Goal: Task Accomplishment & Management: Complete application form

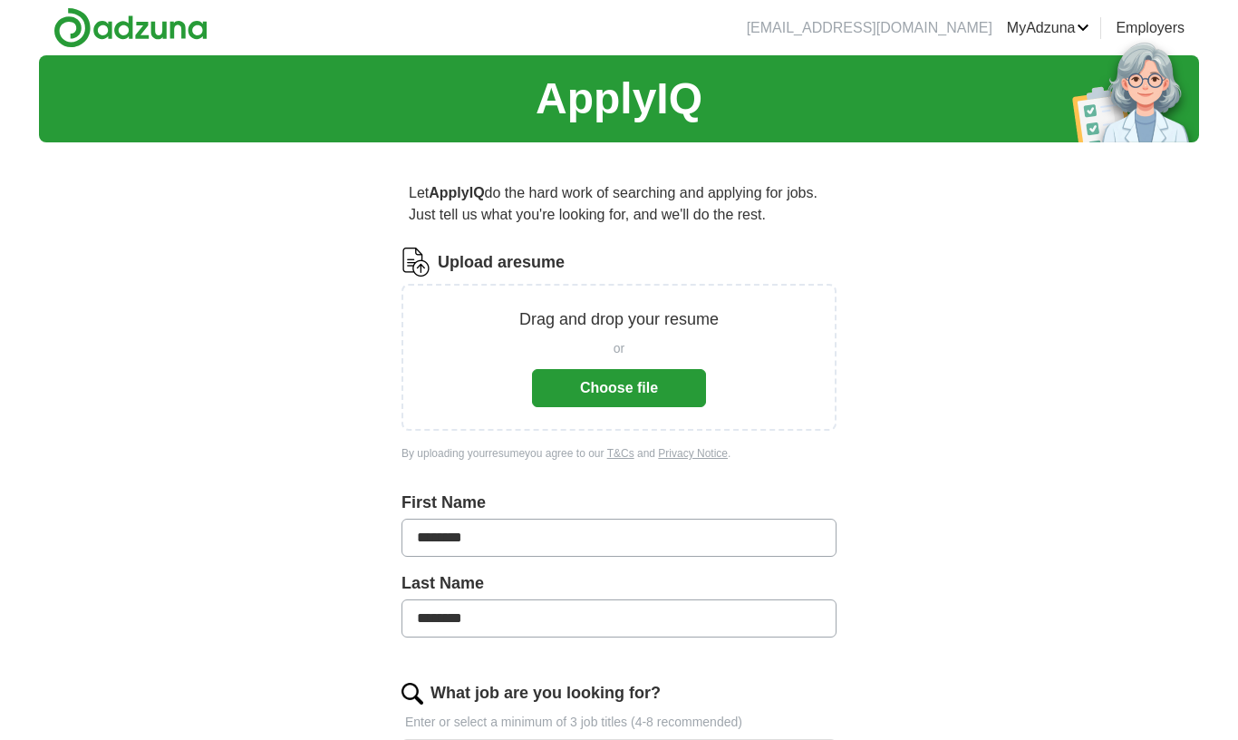
click at [635, 378] on button "Choose file" at bounding box center [619, 388] width 174 height 38
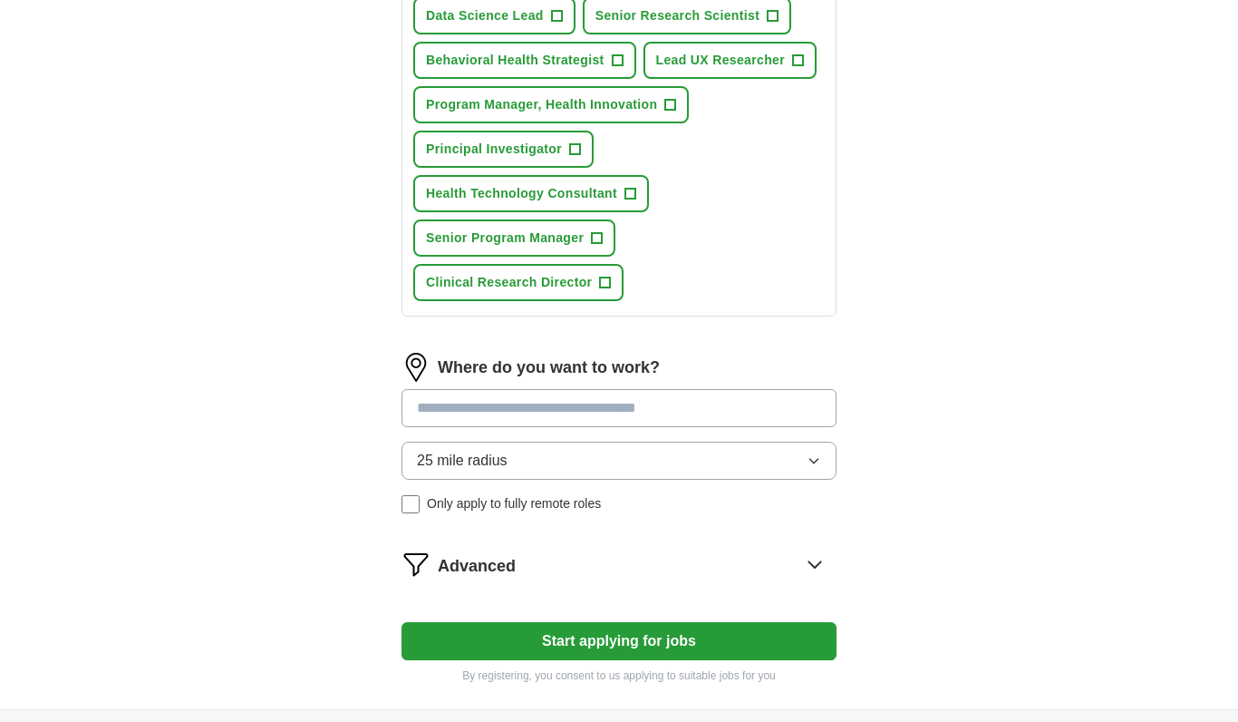
scroll to position [783, 0]
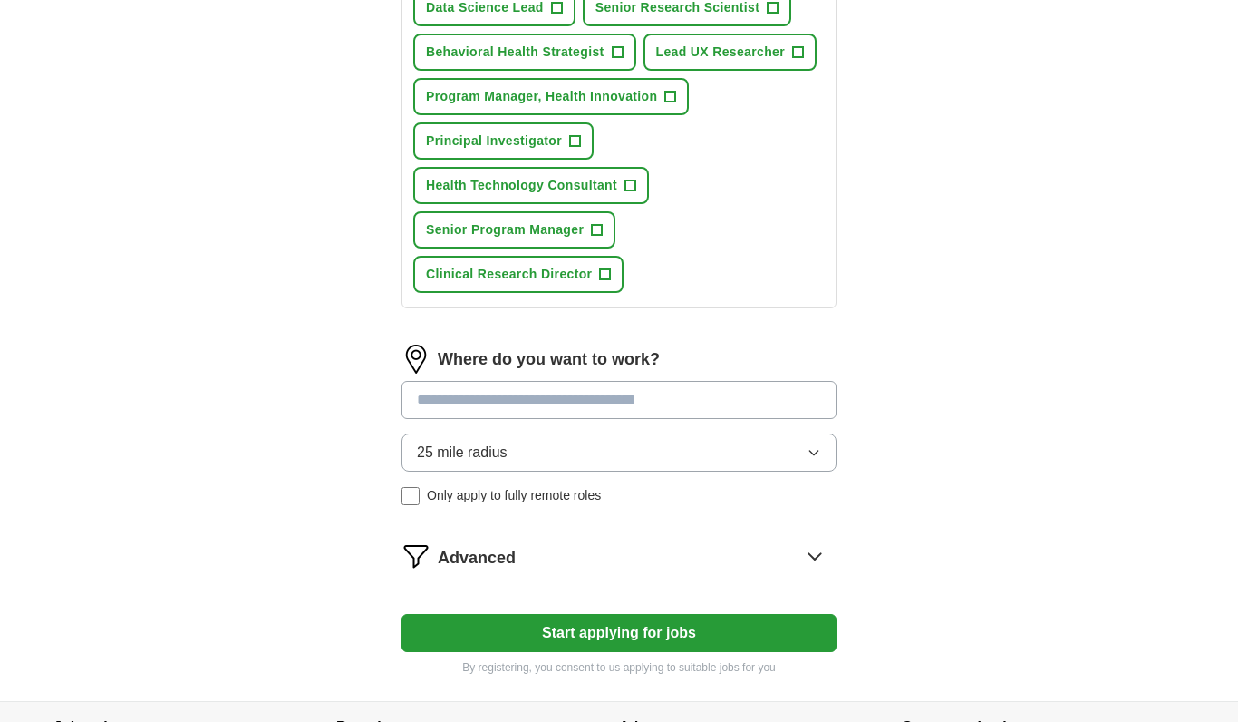
click at [822, 559] on icon at bounding box center [814, 555] width 29 height 29
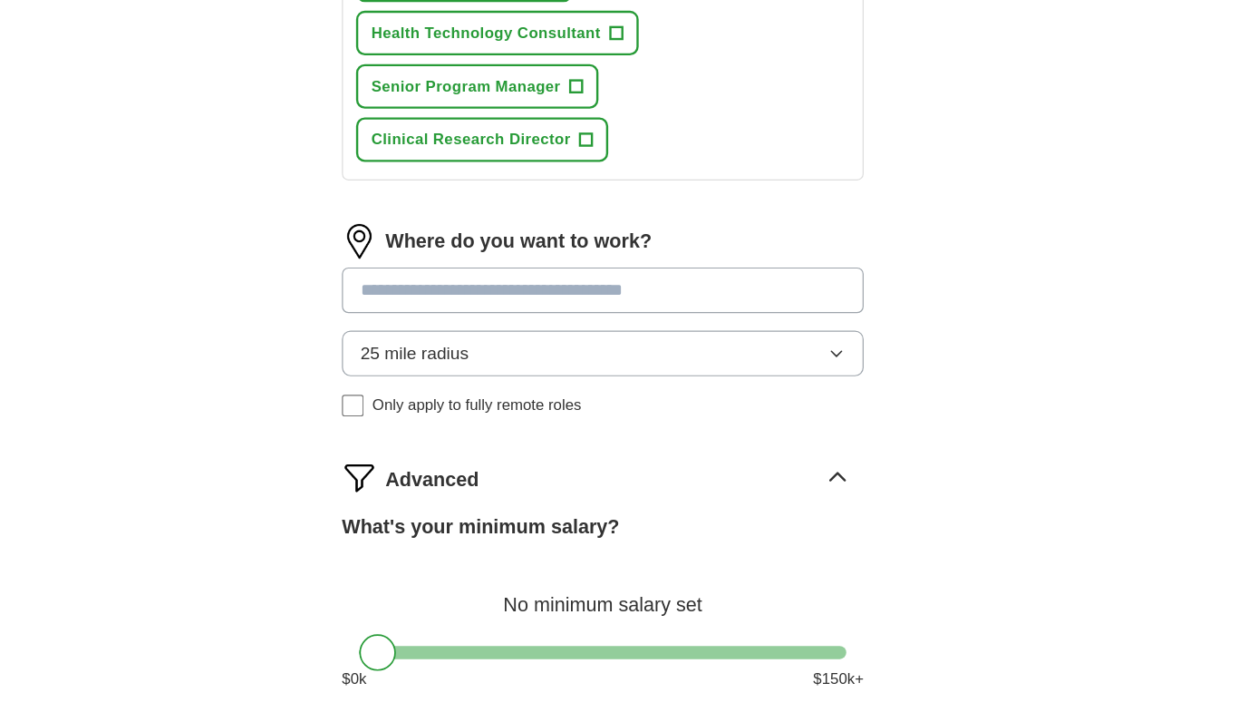
scroll to position [963, 0]
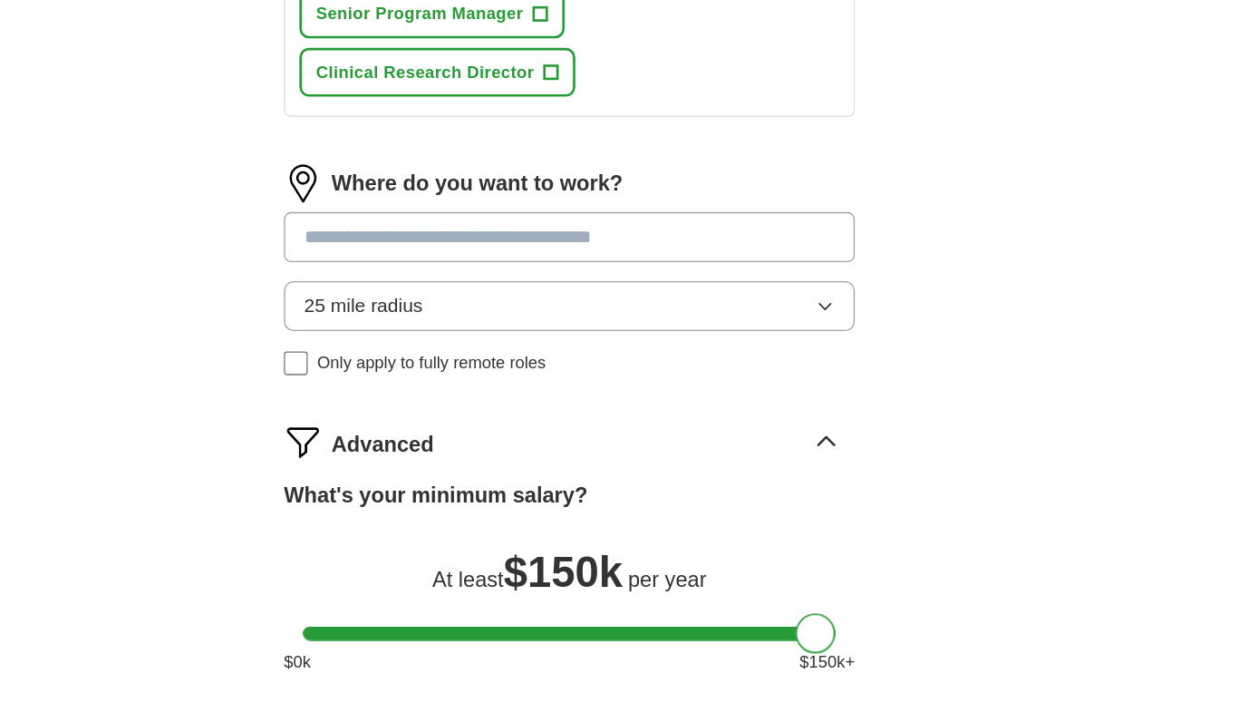
click at [574, 201] on input at bounding box center [619, 220] width 435 height 38
type input "*"
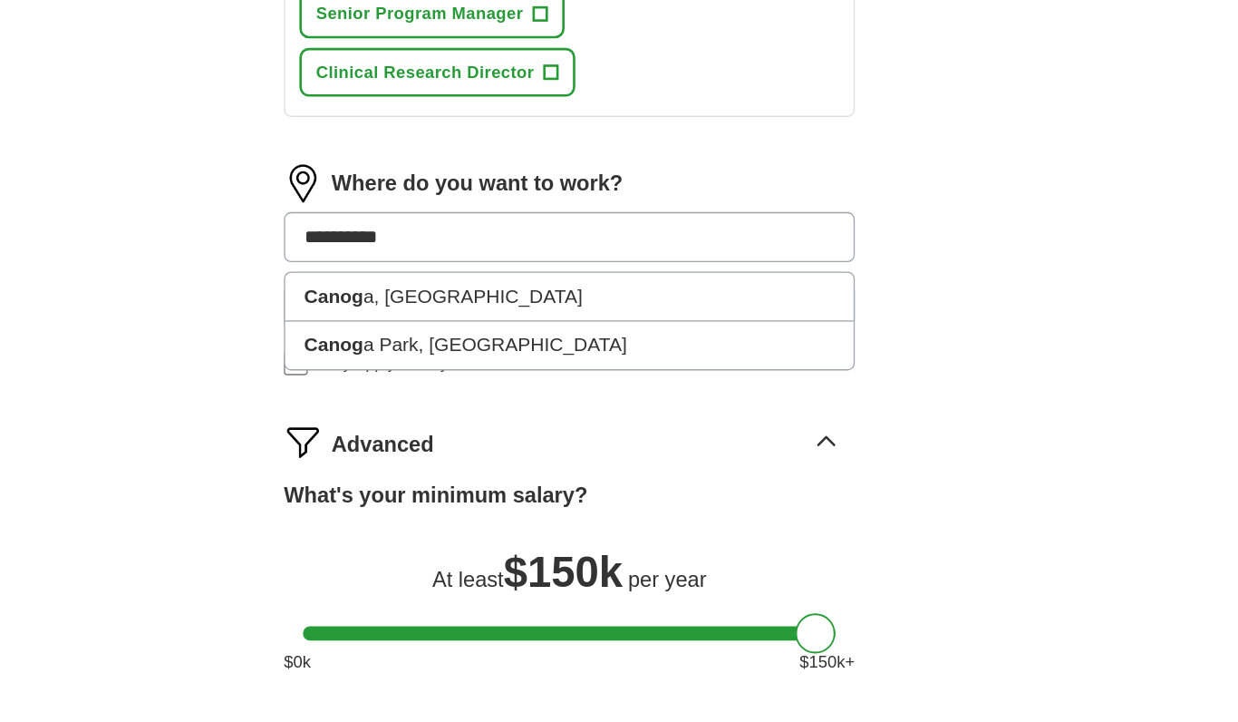
type input "**********"
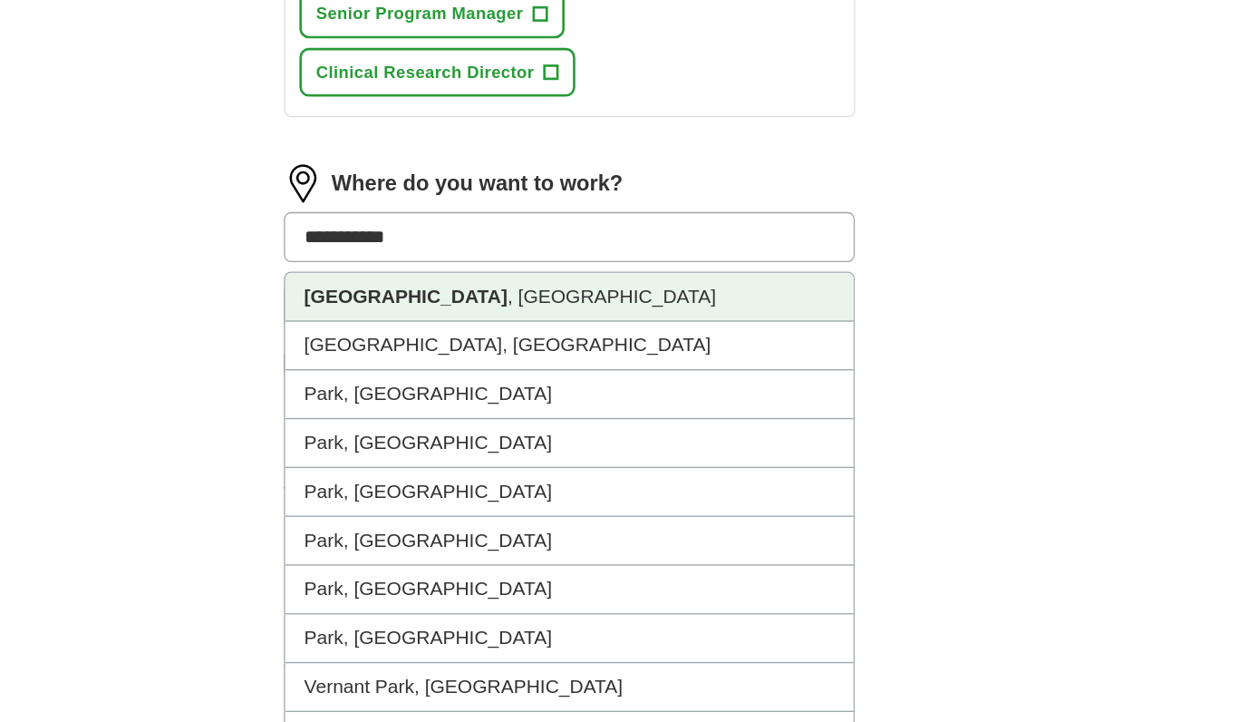
click at [402, 247] on li "[GEOGRAPHIC_DATA] , [GEOGRAPHIC_DATA]" at bounding box center [618, 265] width 433 height 37
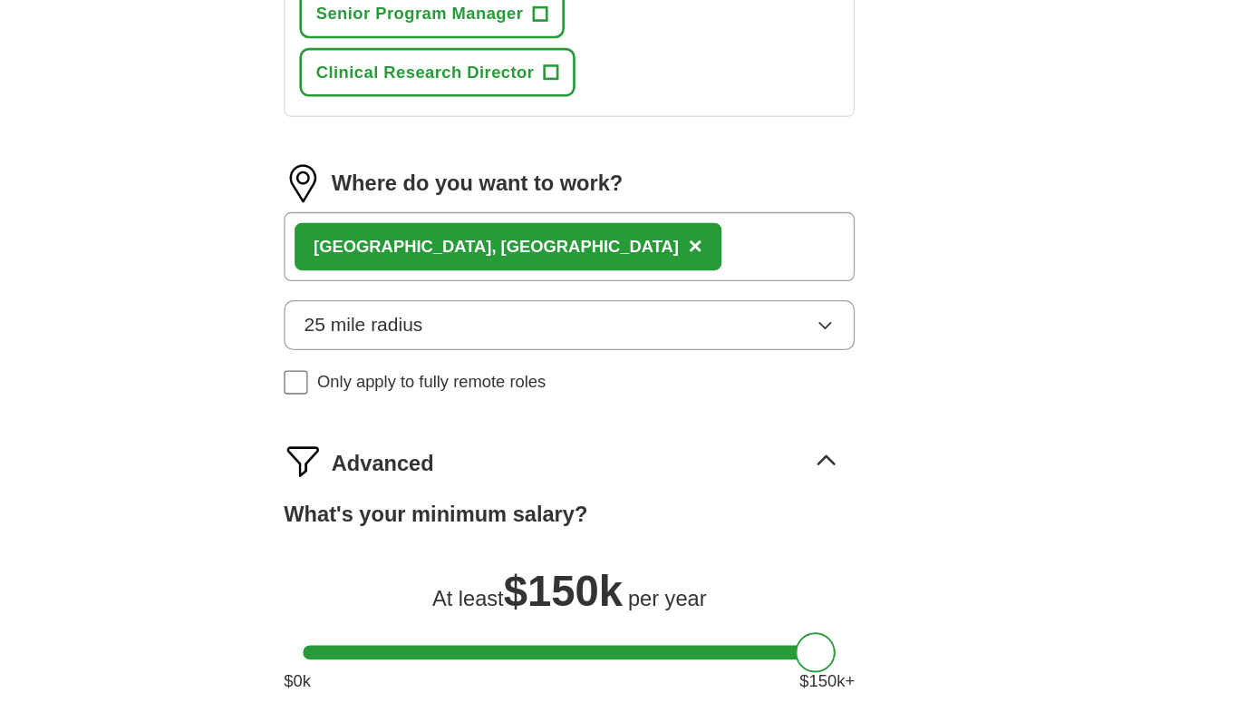
click at [710, 217] on span "×" at bounding box center [715, 227] width 11 height 20
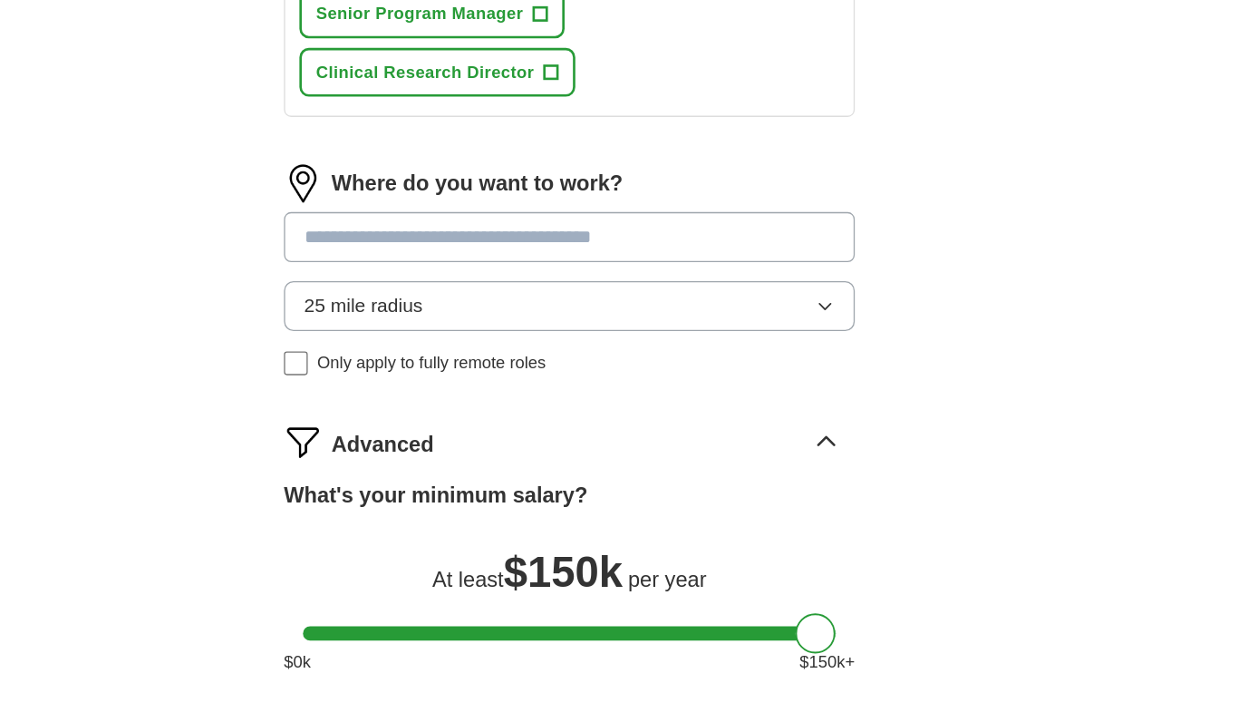
click at [506, 201] on input at bounding box center [619, 220] width 435 height 38
type input "********"
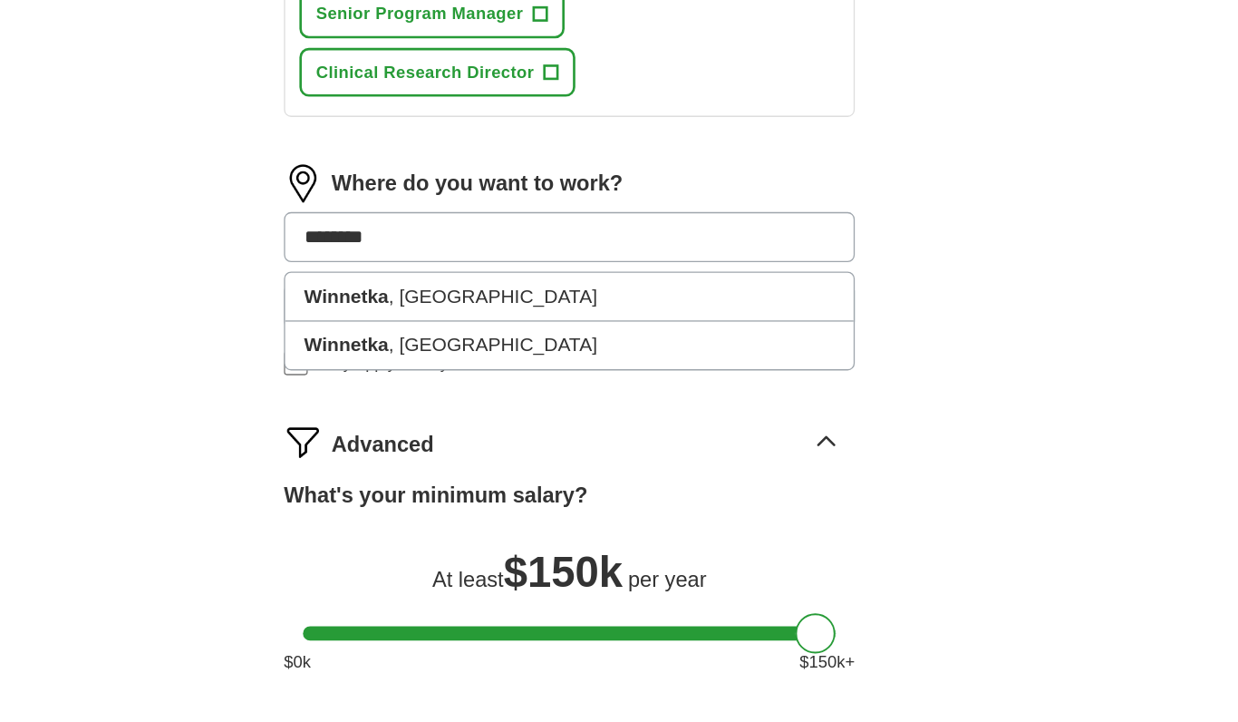
click at [402, 247] on li "Winnetka , [GEOGRAPHIC_DATA]" at bounding box center [618, 265] width 433 height 37
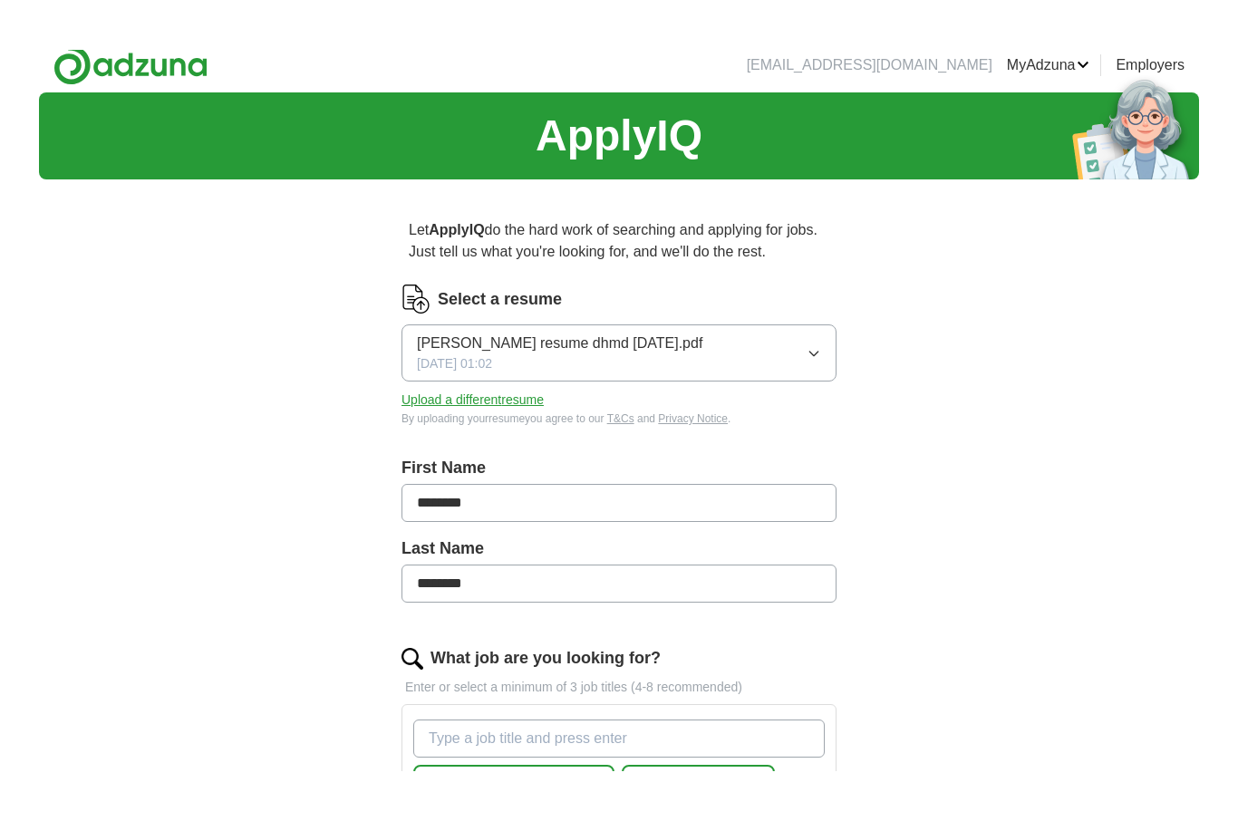
scroll to position [0, 0]
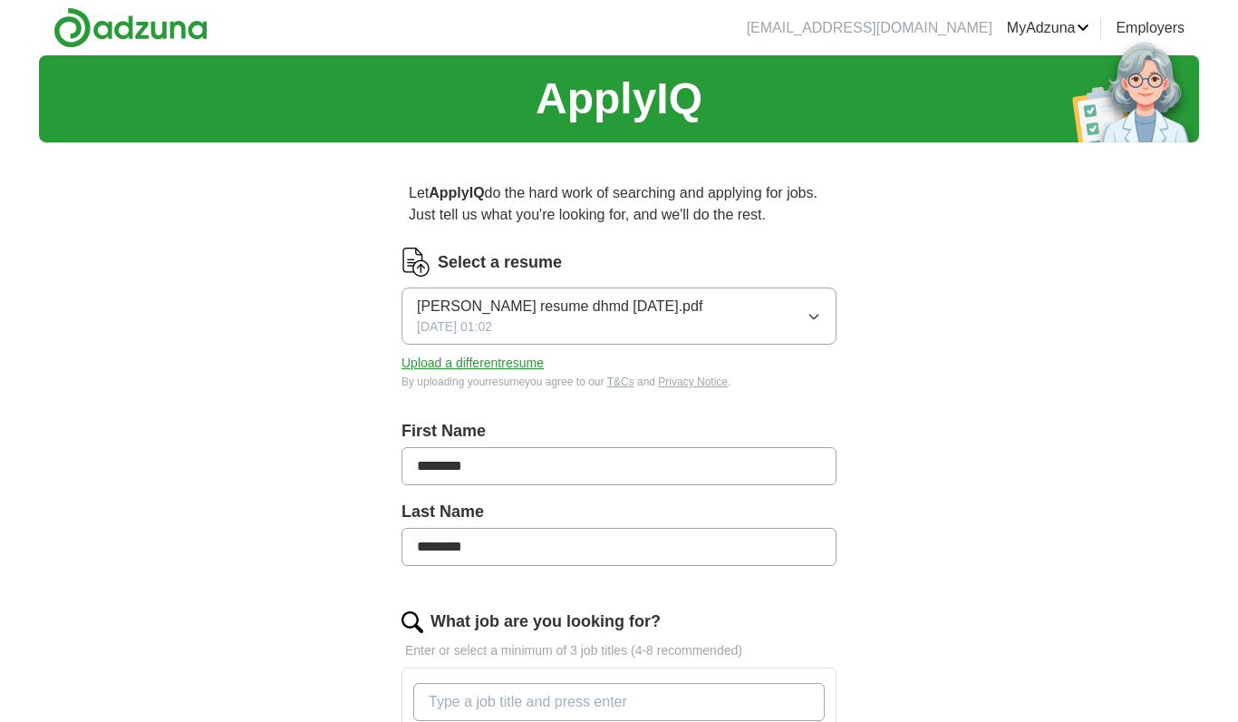
click at [1144, 19] on link "Employers" at bounding box center [1150, 28] width 69 height 22
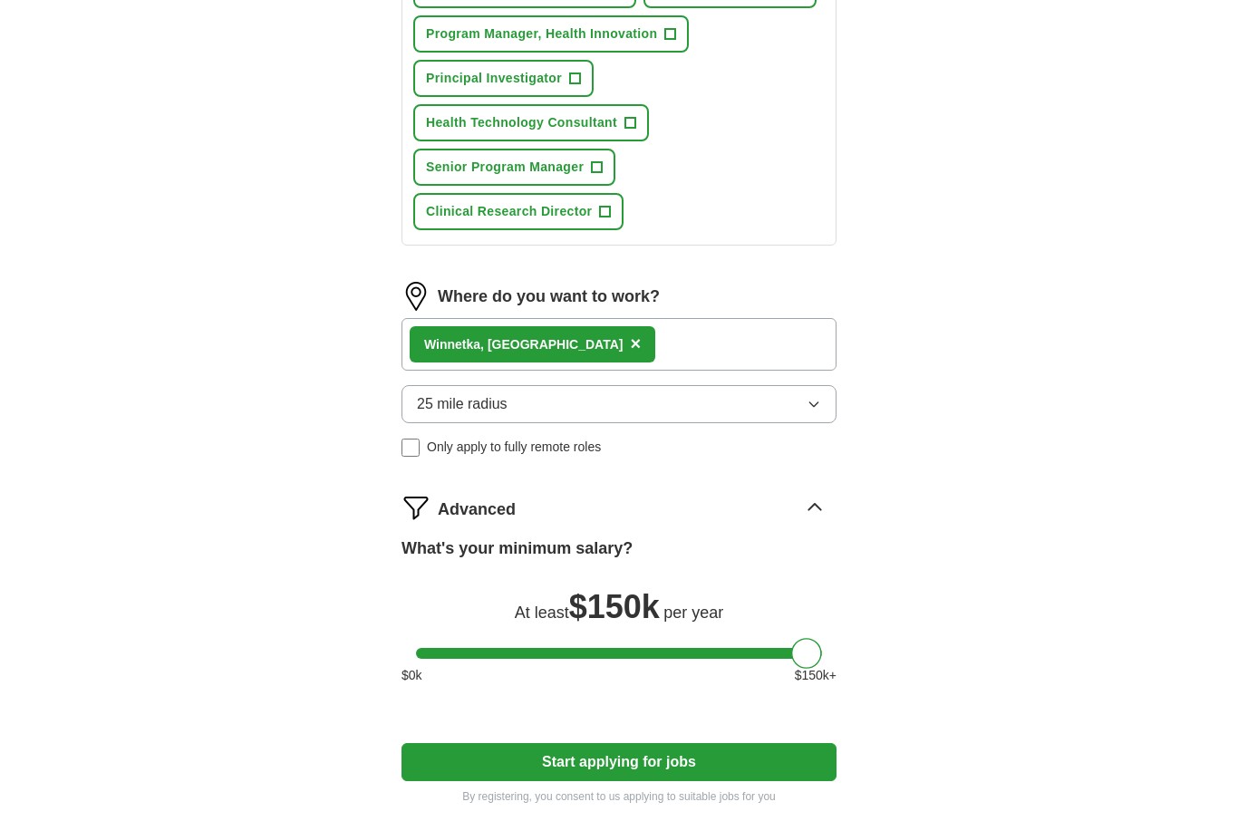
scroll to position [975, 0]
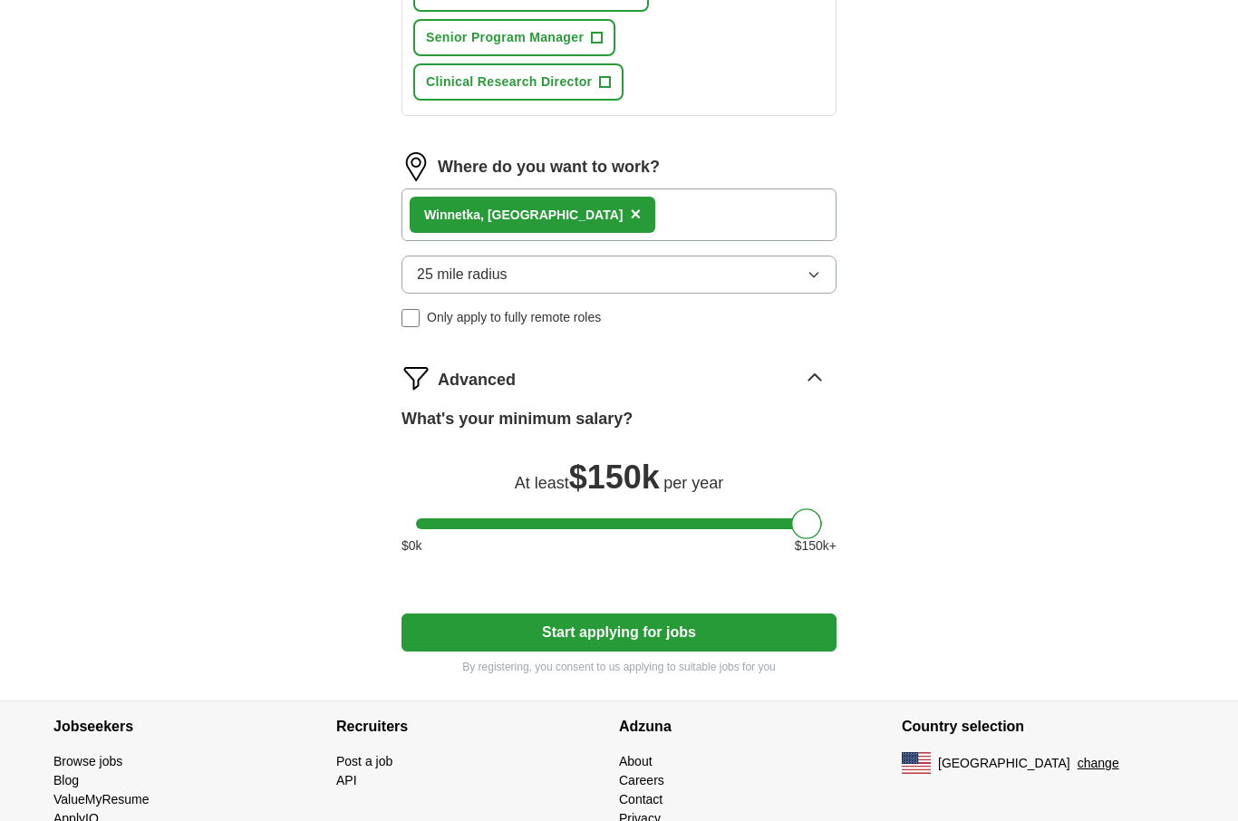
click at [762, 641] on button "Start applying for jobs" at bounding box center [619, 633] width 435 height 38
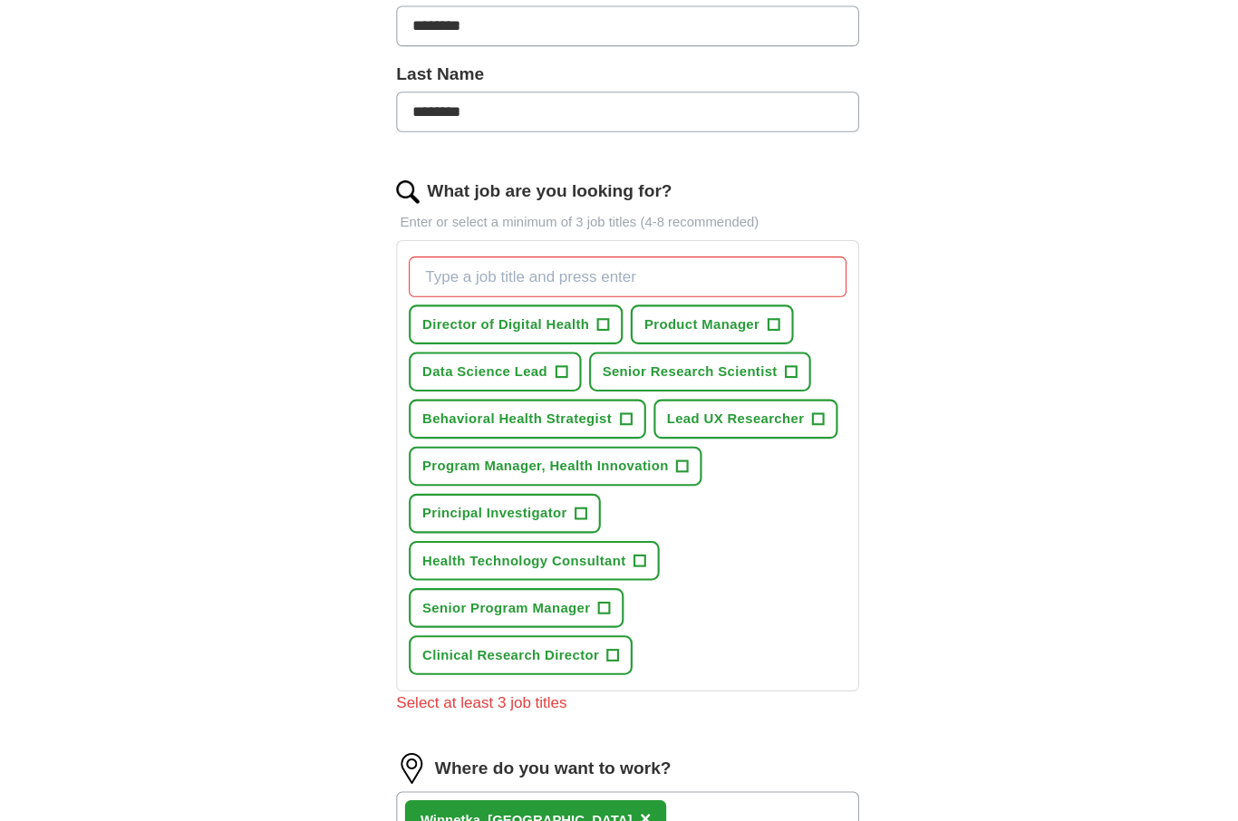
scroll to position [426, 0]
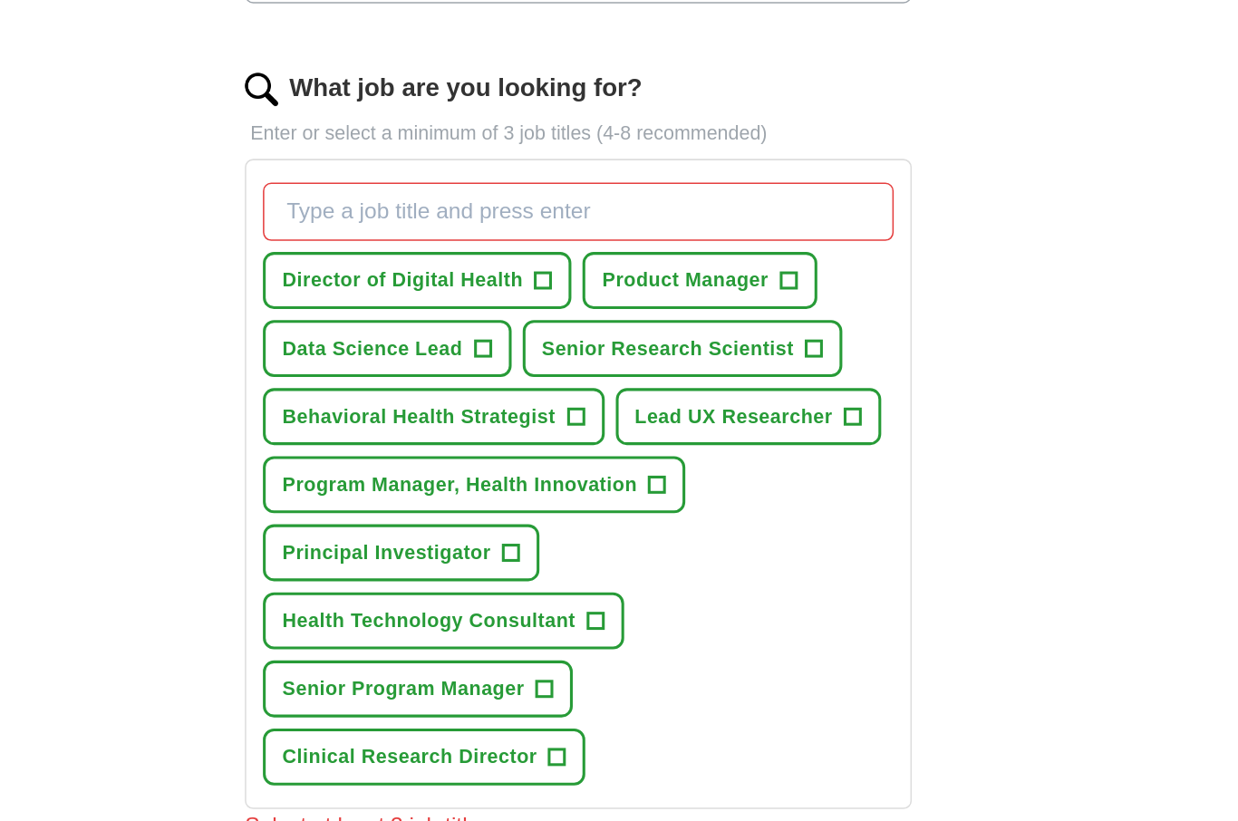
click at [591, 314] on span "+" at bounding box center [596, 321] width 11 height 15
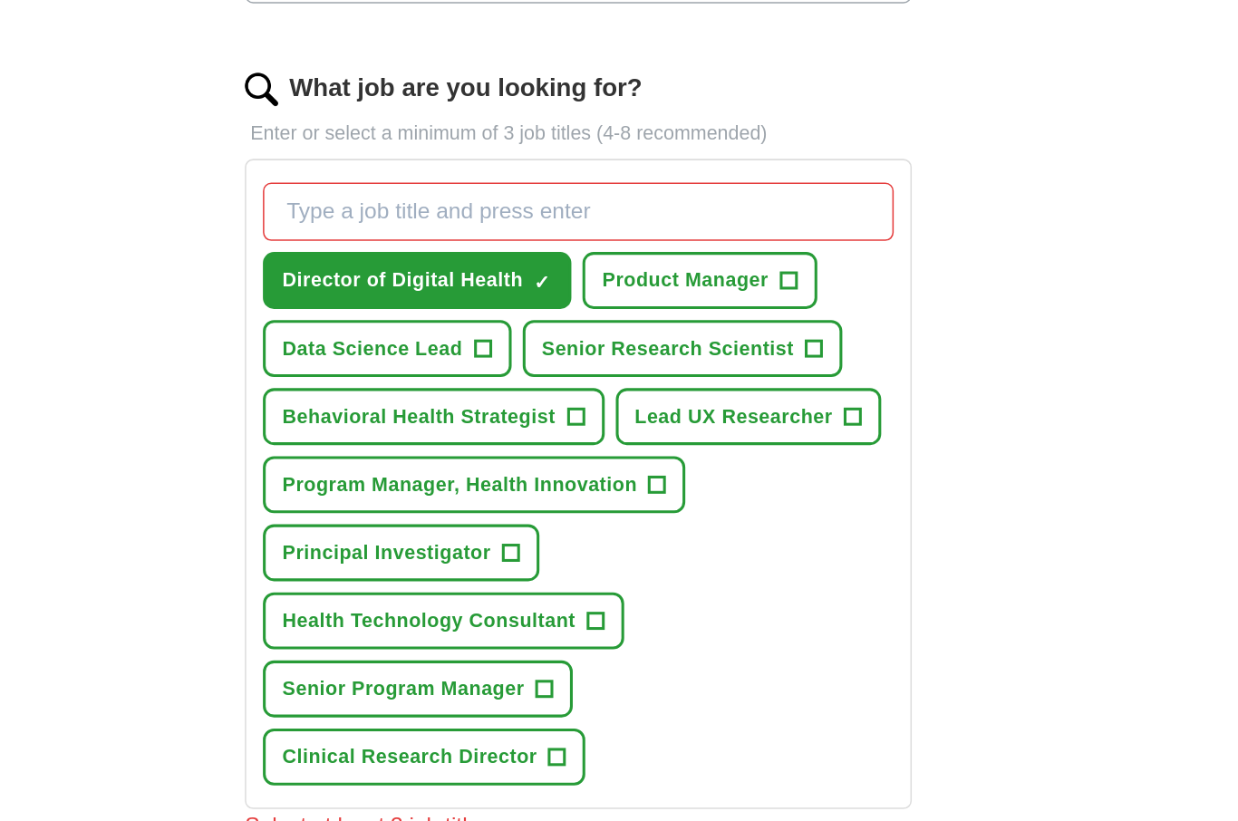
click at [583, 346] on button "Senior Research Scientist +" at bounding box center [687, 364] width 209 height 37
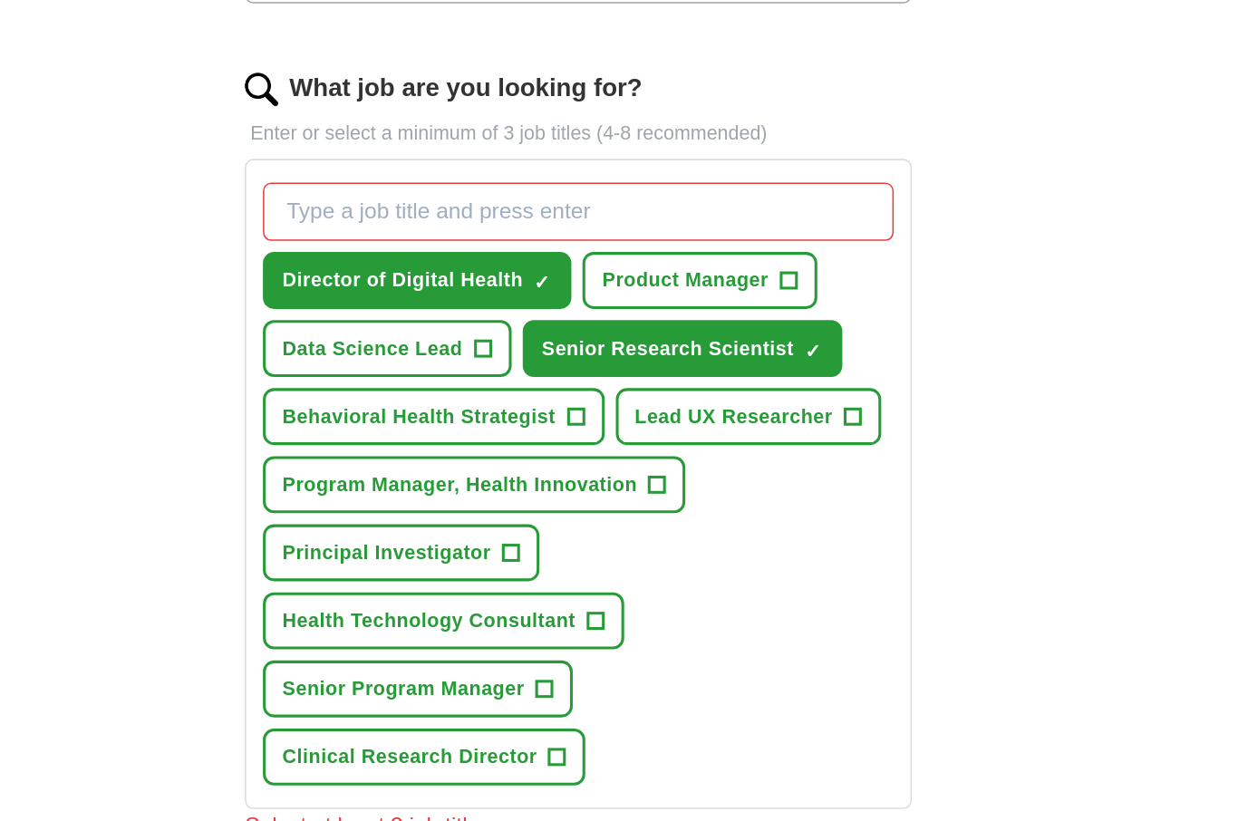
click at [551, 359] on span "+" at bounding box center [557, 365] width 12 height 12
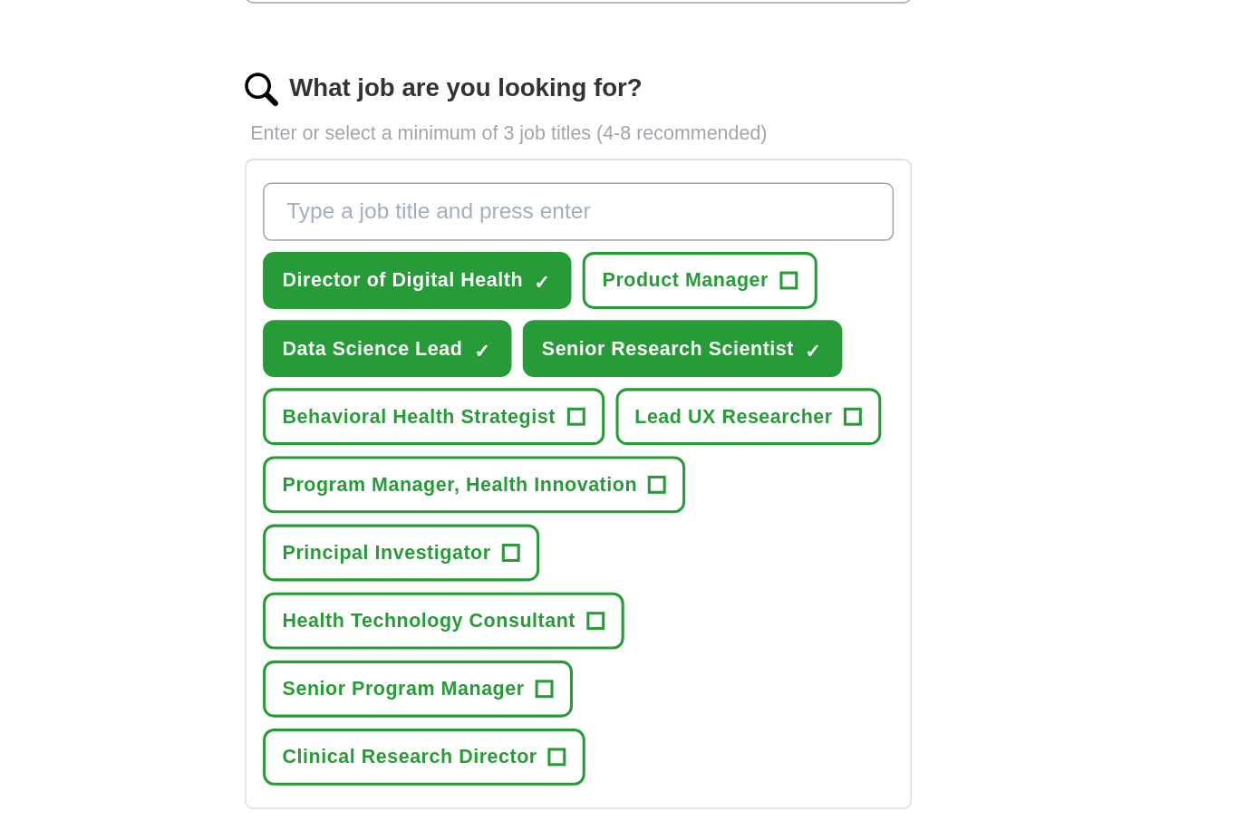
click at [612, 402] on span "+" at bounding box center [617, 409] width 11 height 15
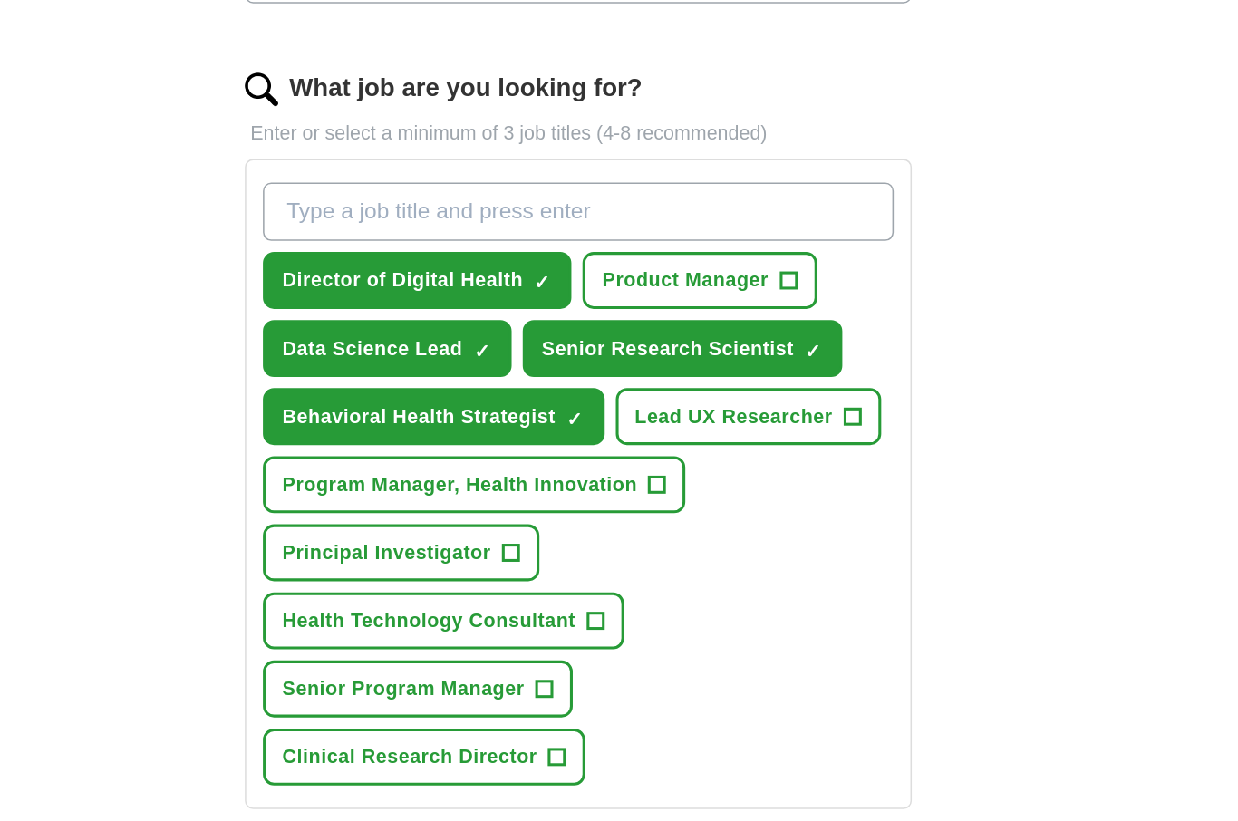
click at [644, 391] on button "Lead UX Researcher +" at bounding box center [730, 409] width 173 height 37
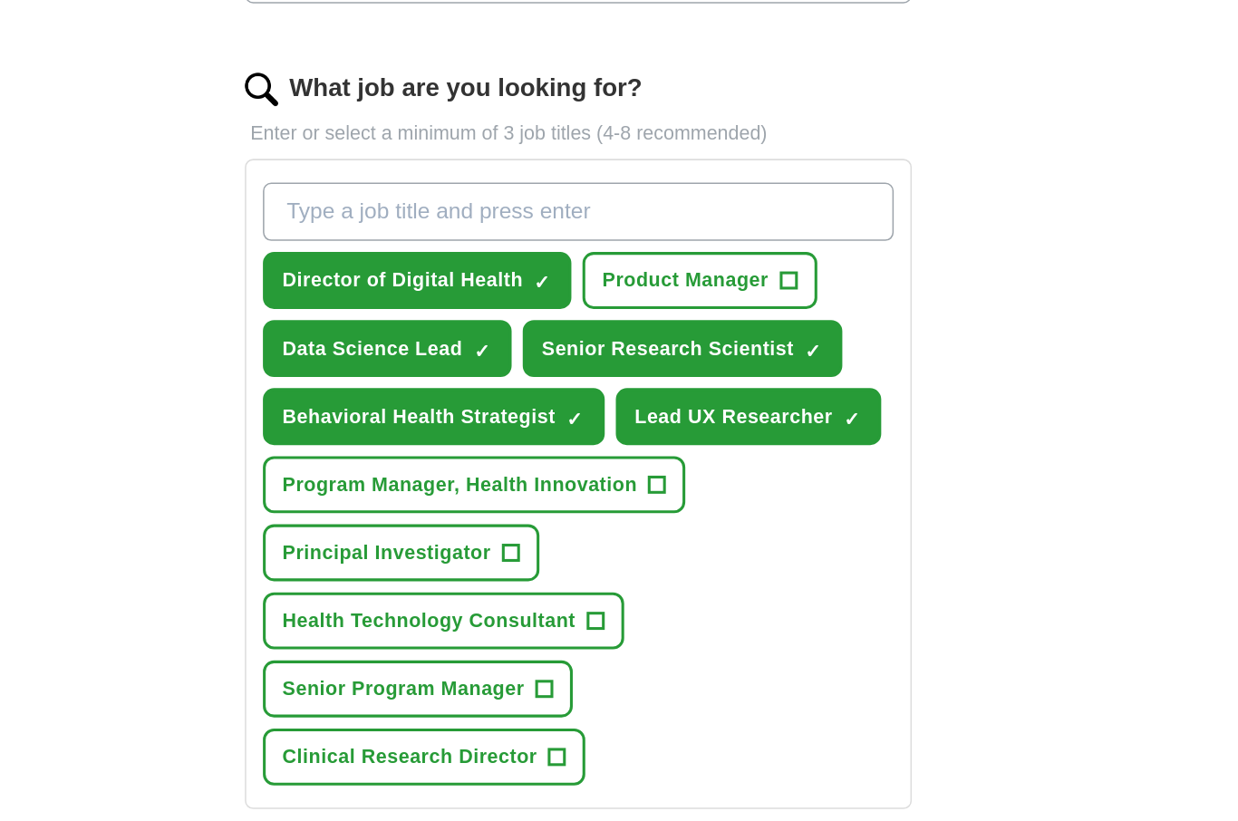
click at [665, 447] on span "+" at bounding box center [670, 454] width 11 height 15
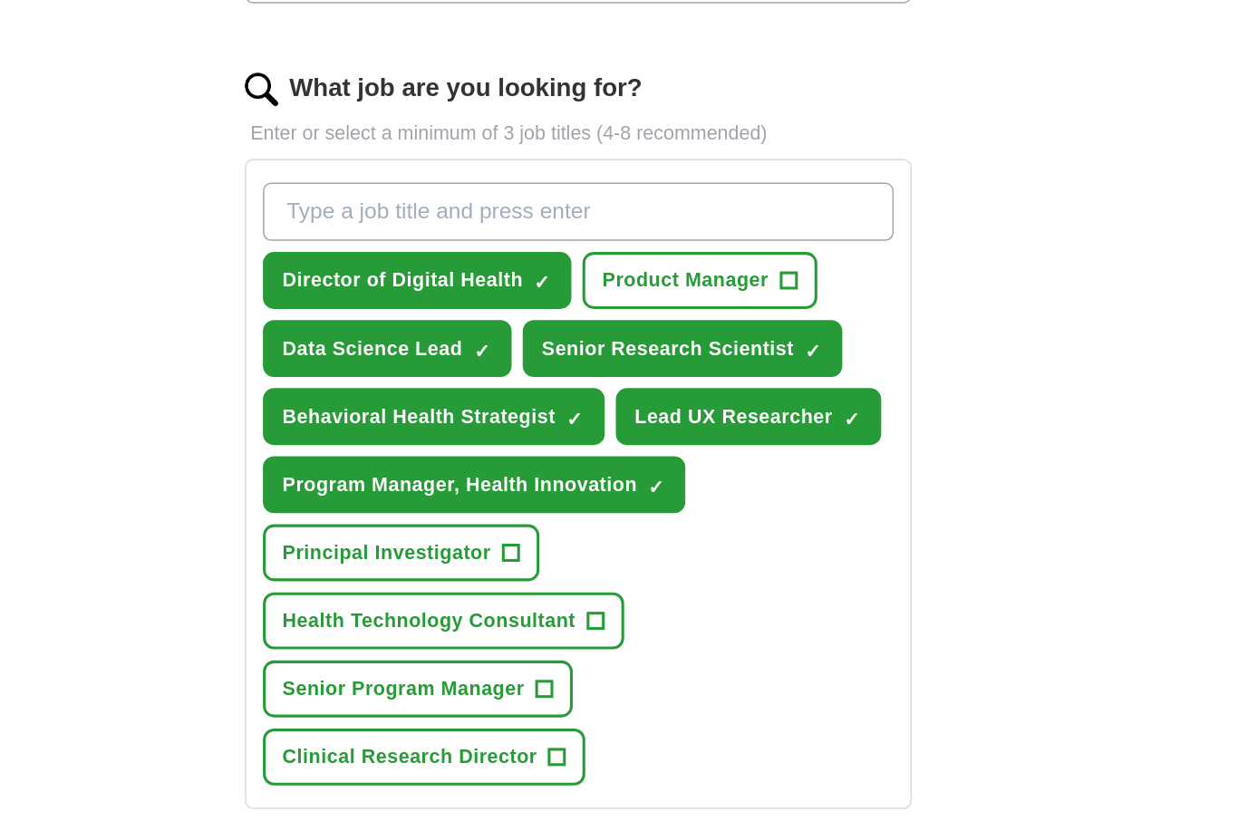
click at [570, 491] on span "+" at bounding box center [575, 498] width 11 height 15
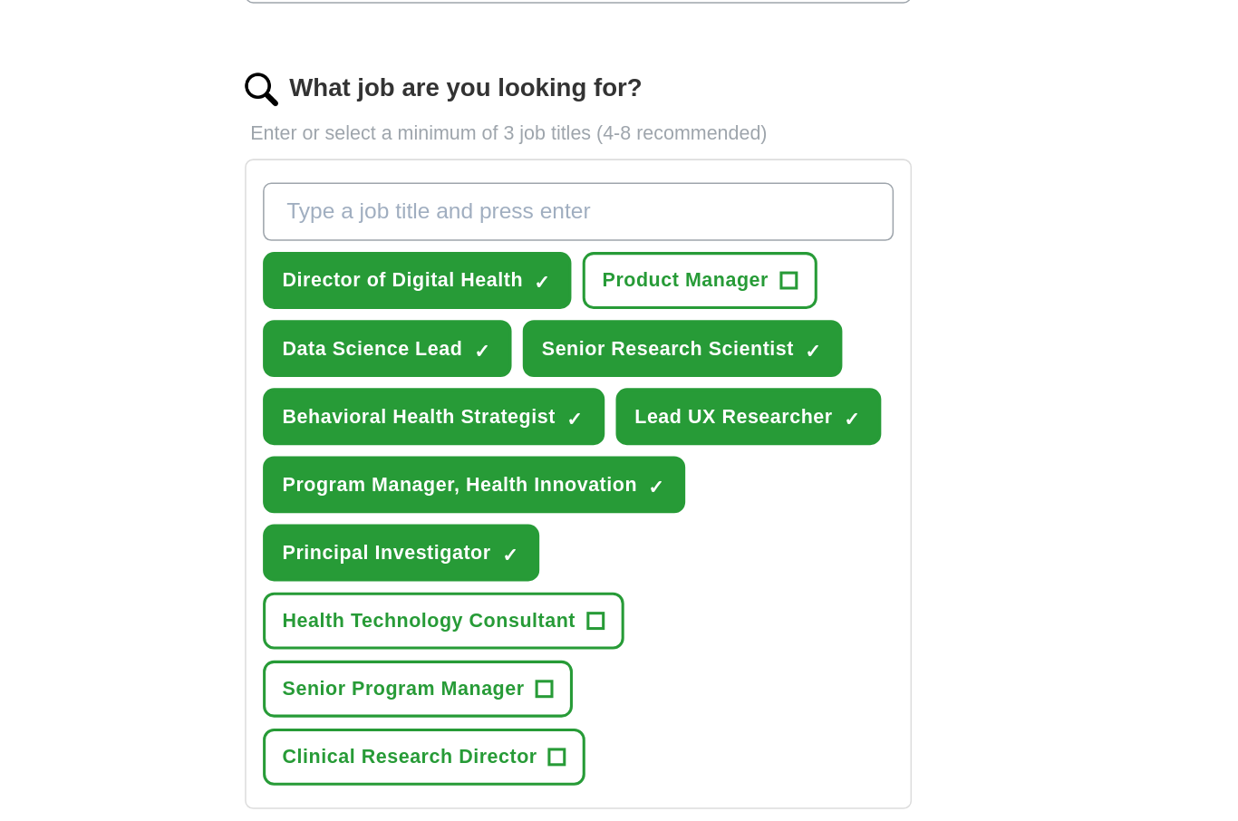
click at [413, 524] on button "Health Technology Consultant +" at bounding box center [531, 542] width 236 height 37
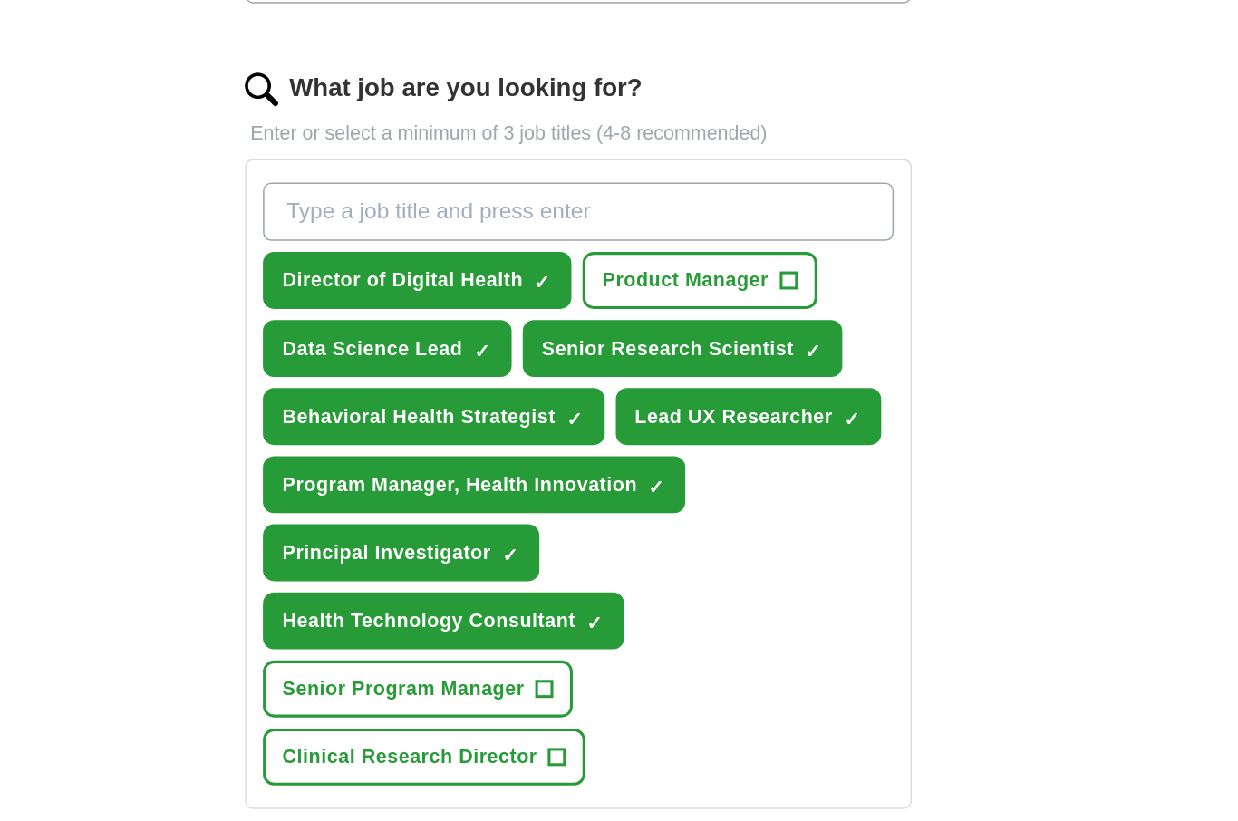
click at [413, 568] on button "Senior Program Manager +" at bounding box center [514, 586] width 202 height 37
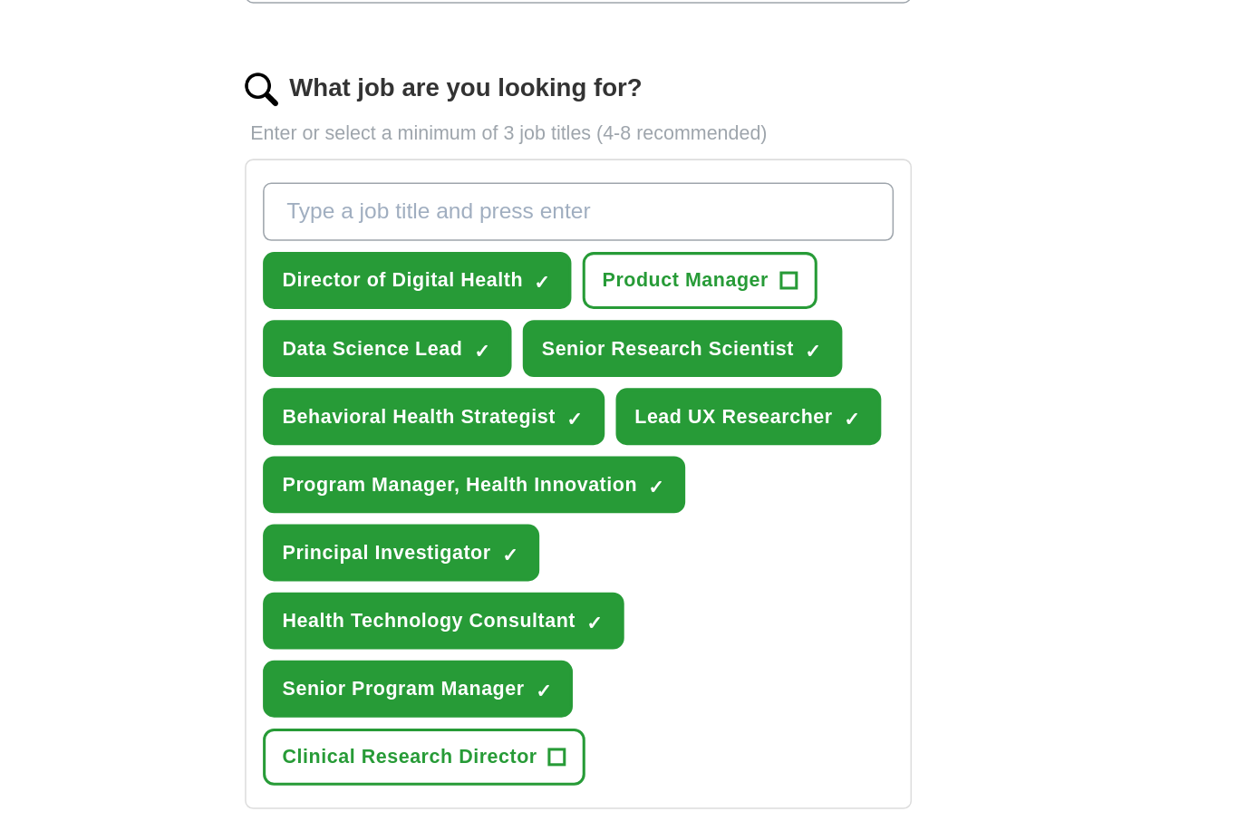
click at [413, 613] on button "Clinical Research Director +" at bounding box center [518, 631] width 210 height 37
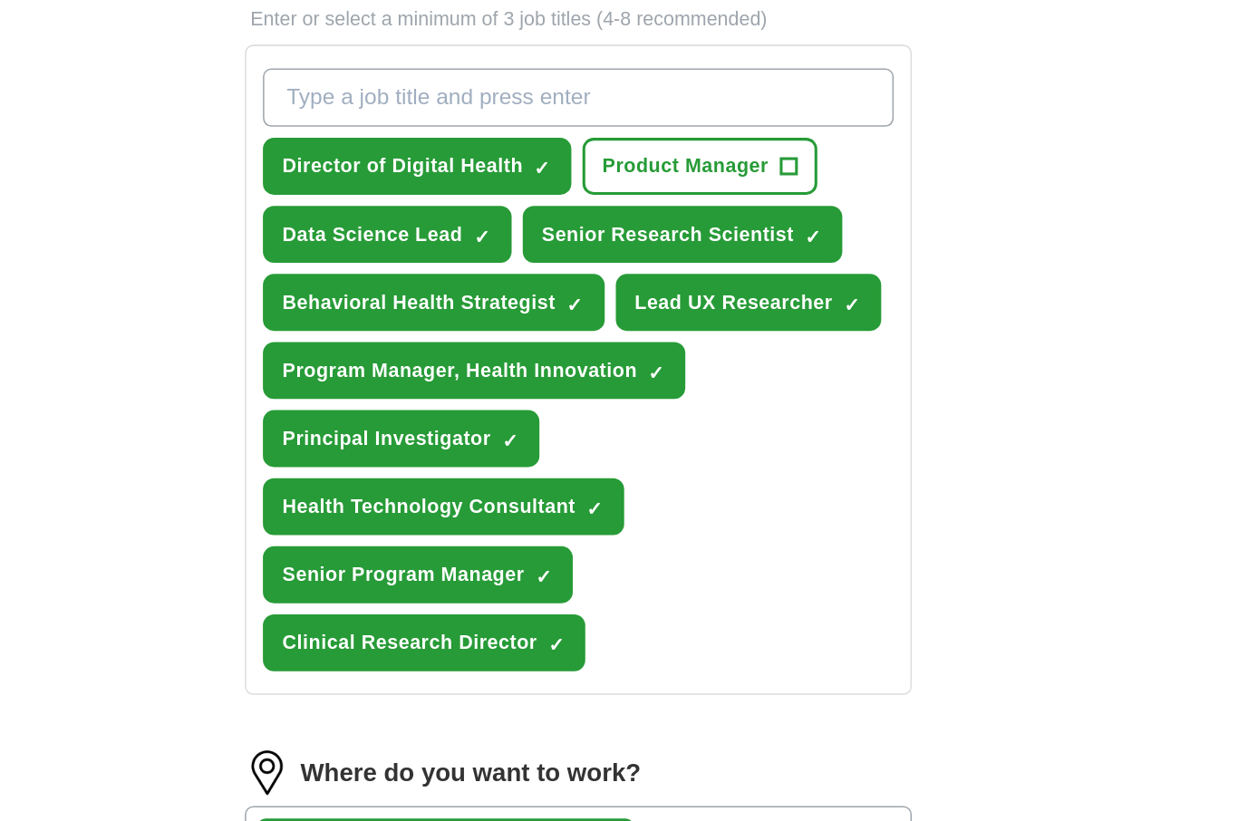
scroll to position [637, 0]
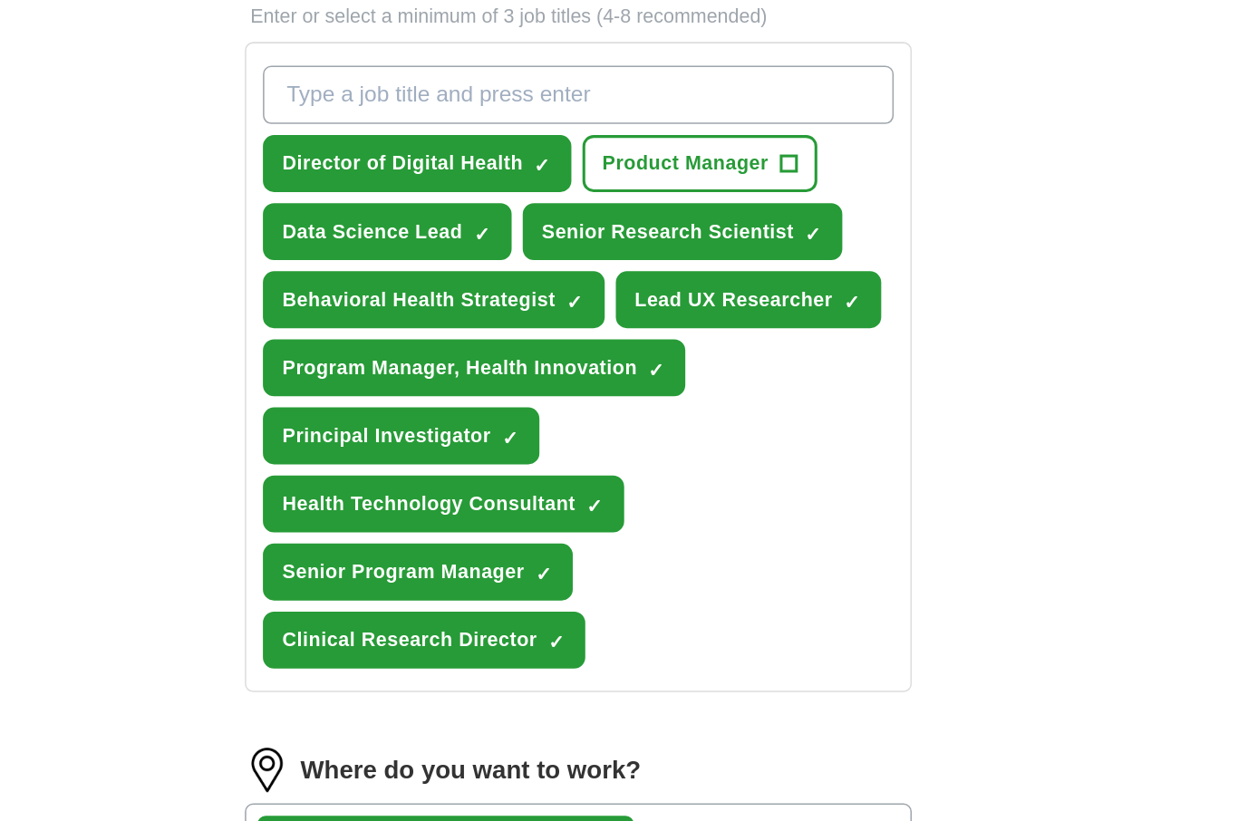
click at [488, 69] on input "What job are you looking for?" at bounding box center [619, 64] width 412 height 38
type input "Quantitative UX Researcher"
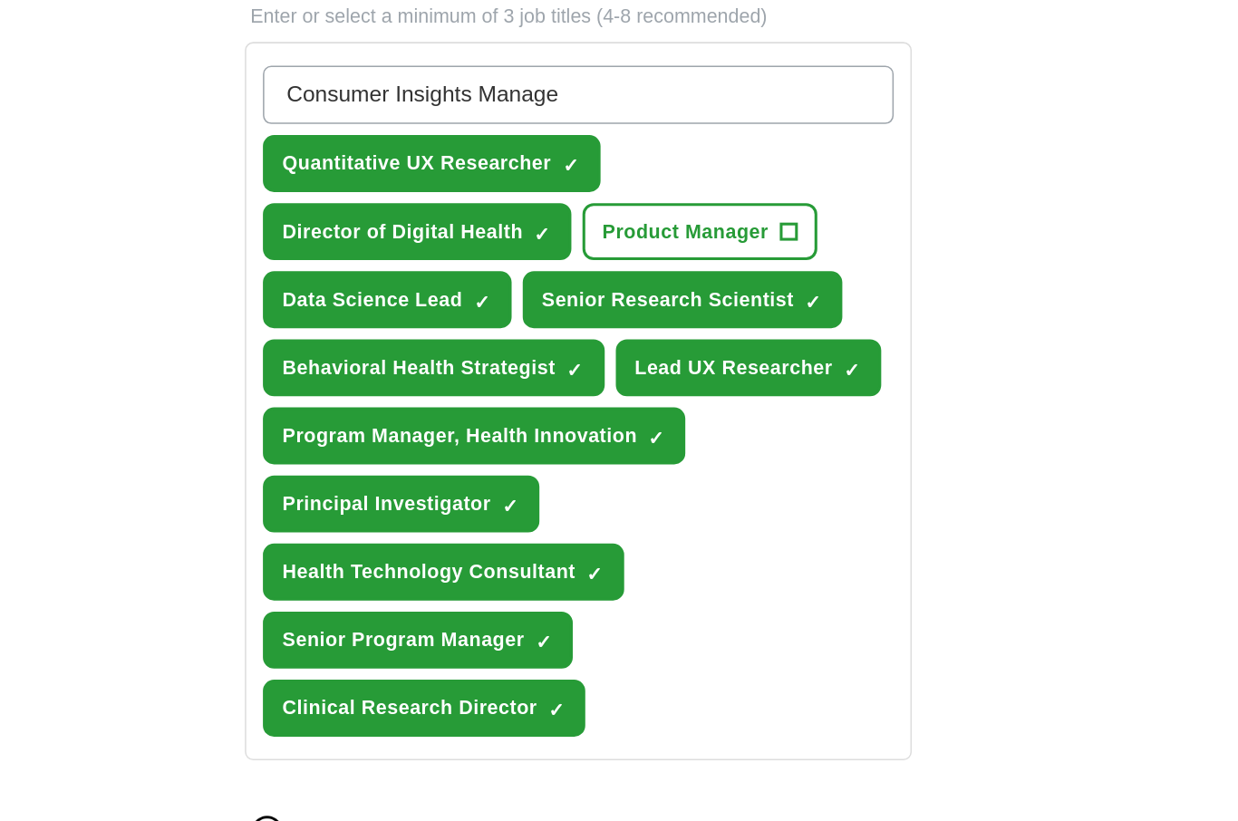
type input "Consumer Insights Manager"
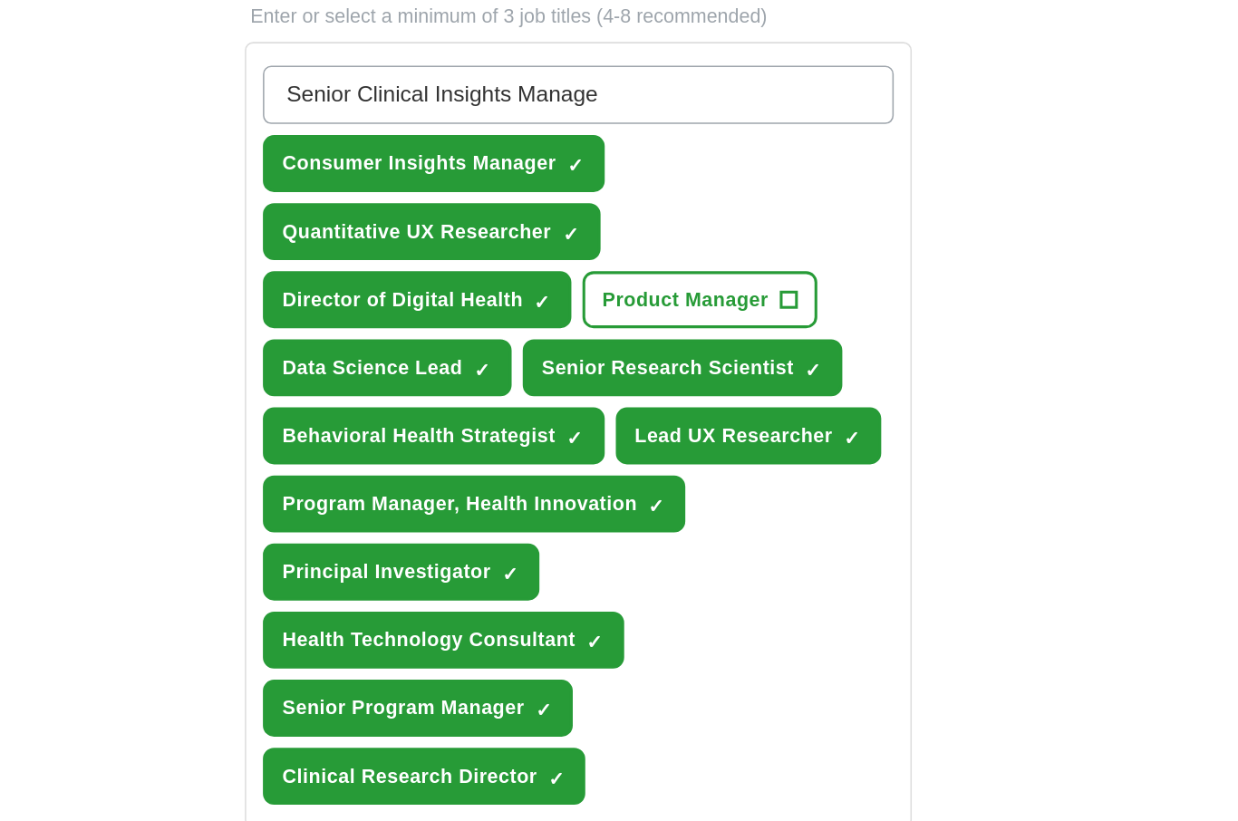
type input "Senior Clinical Insights Manager"
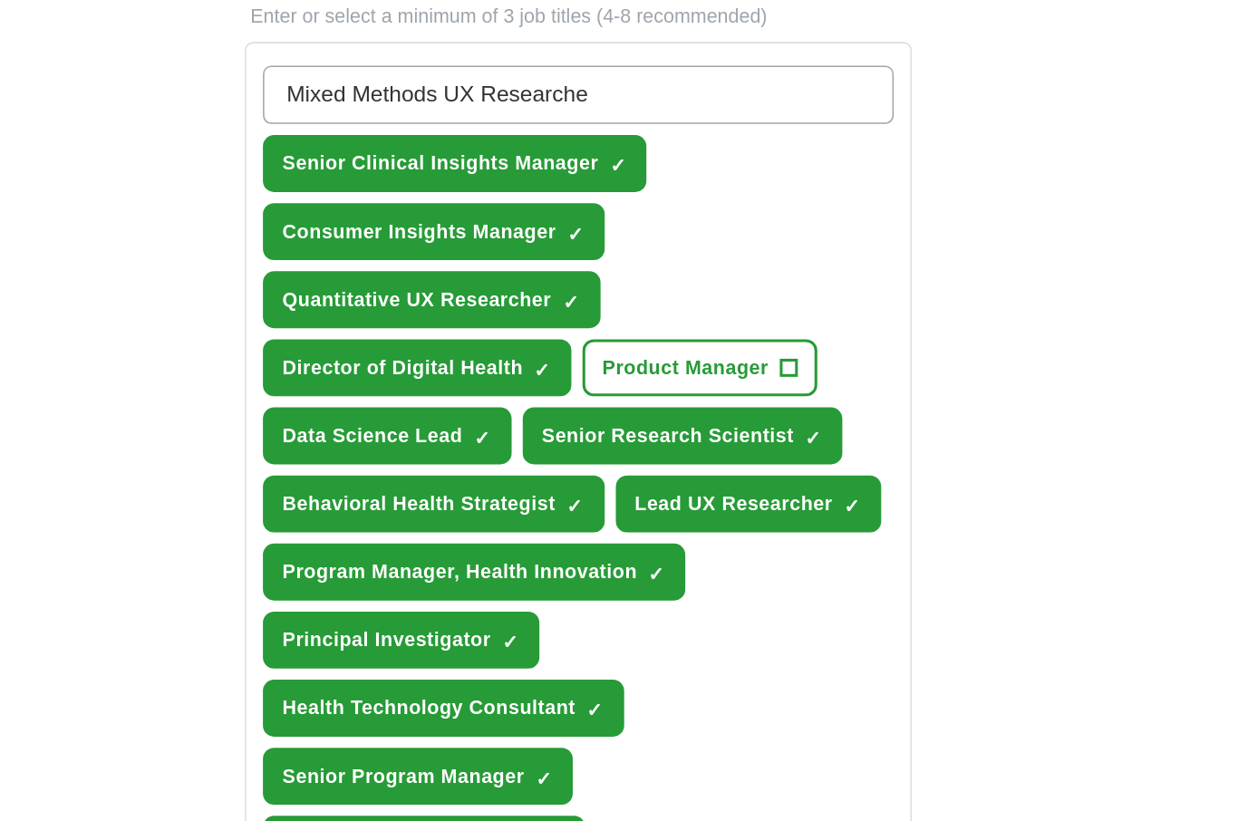
type input "Mixed Methods UX Researcher"
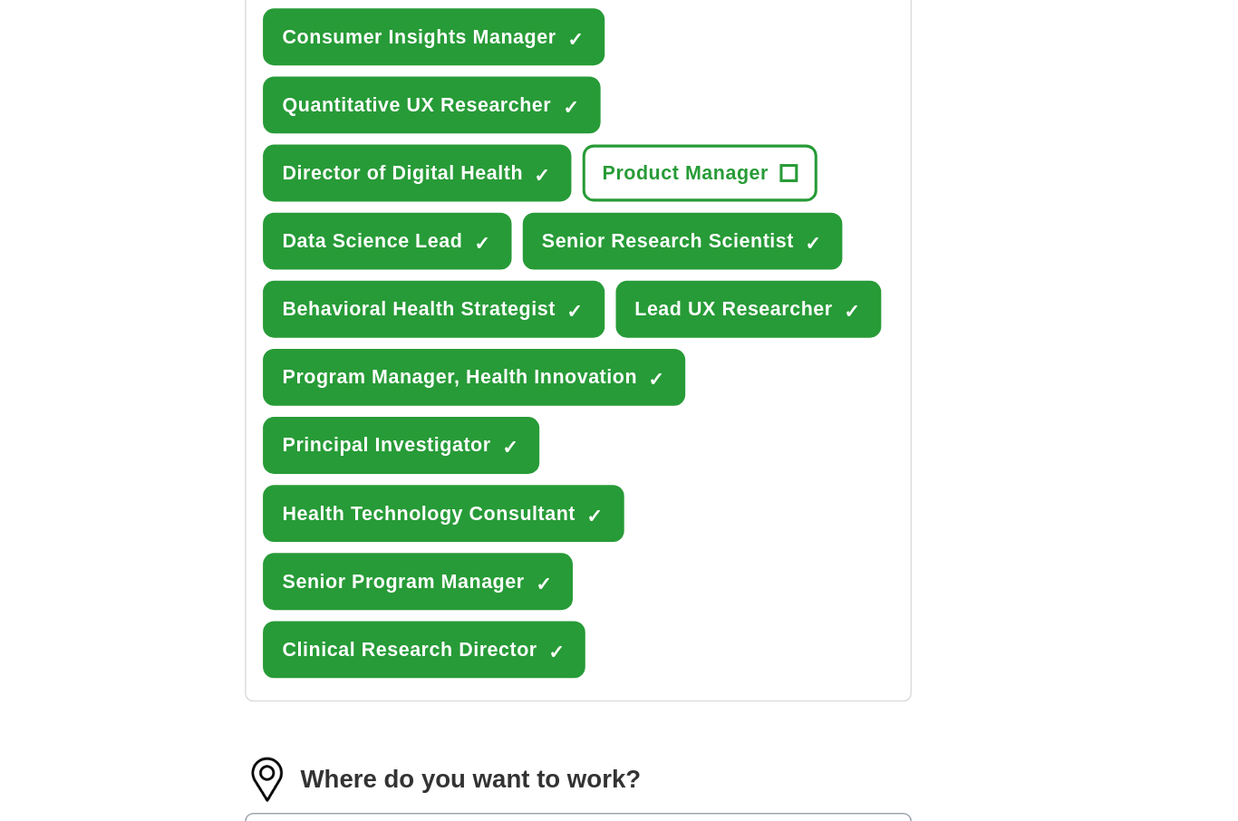
scroll to position [810, 0]
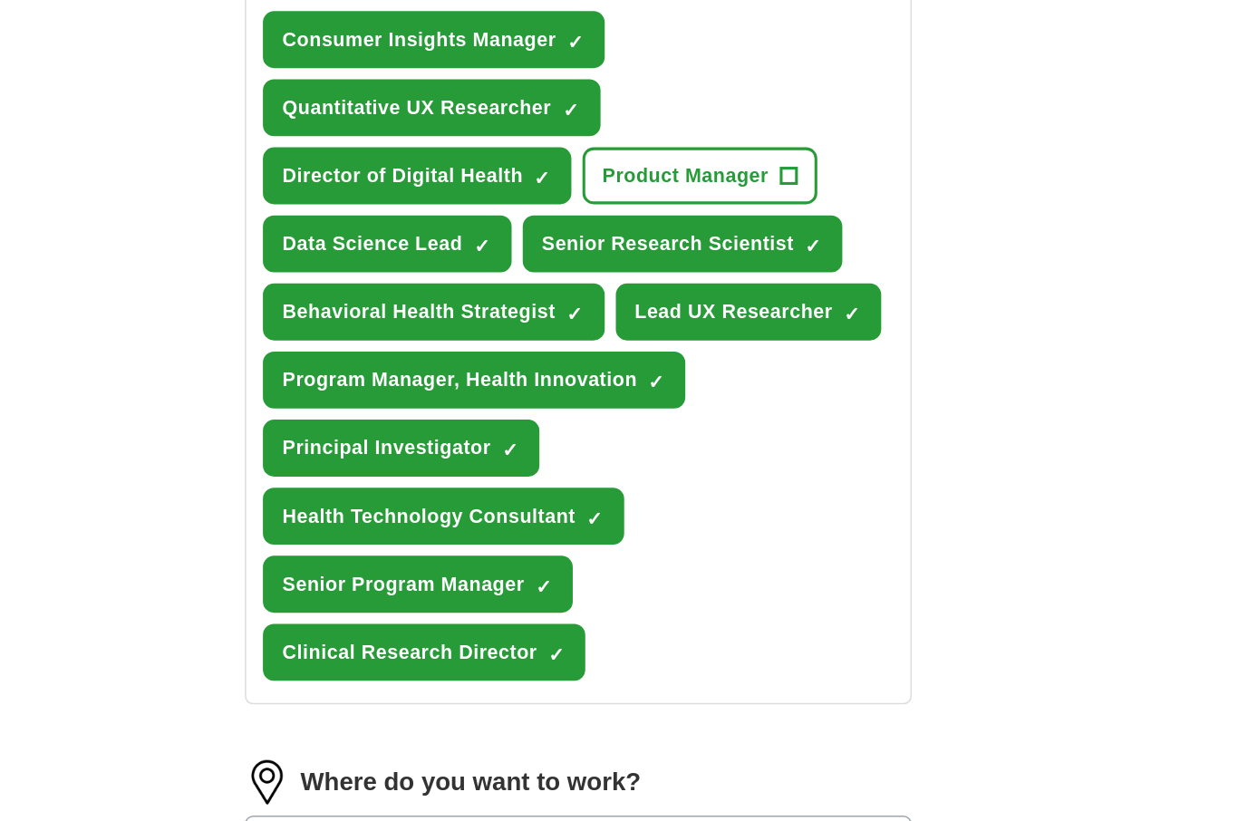
click at [569, 290] on span "✓" at bounding box center [574, 293] width 11 height 15
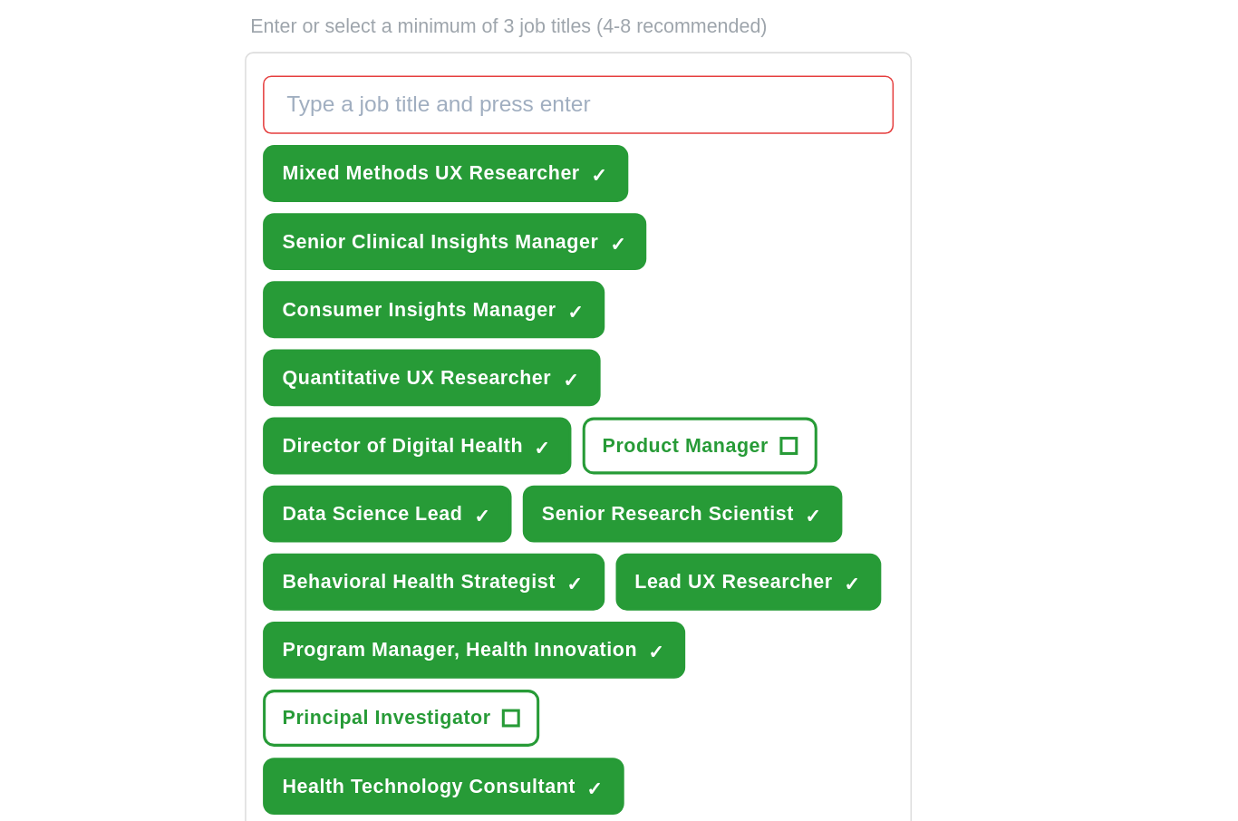
scroll to position [633, 0]
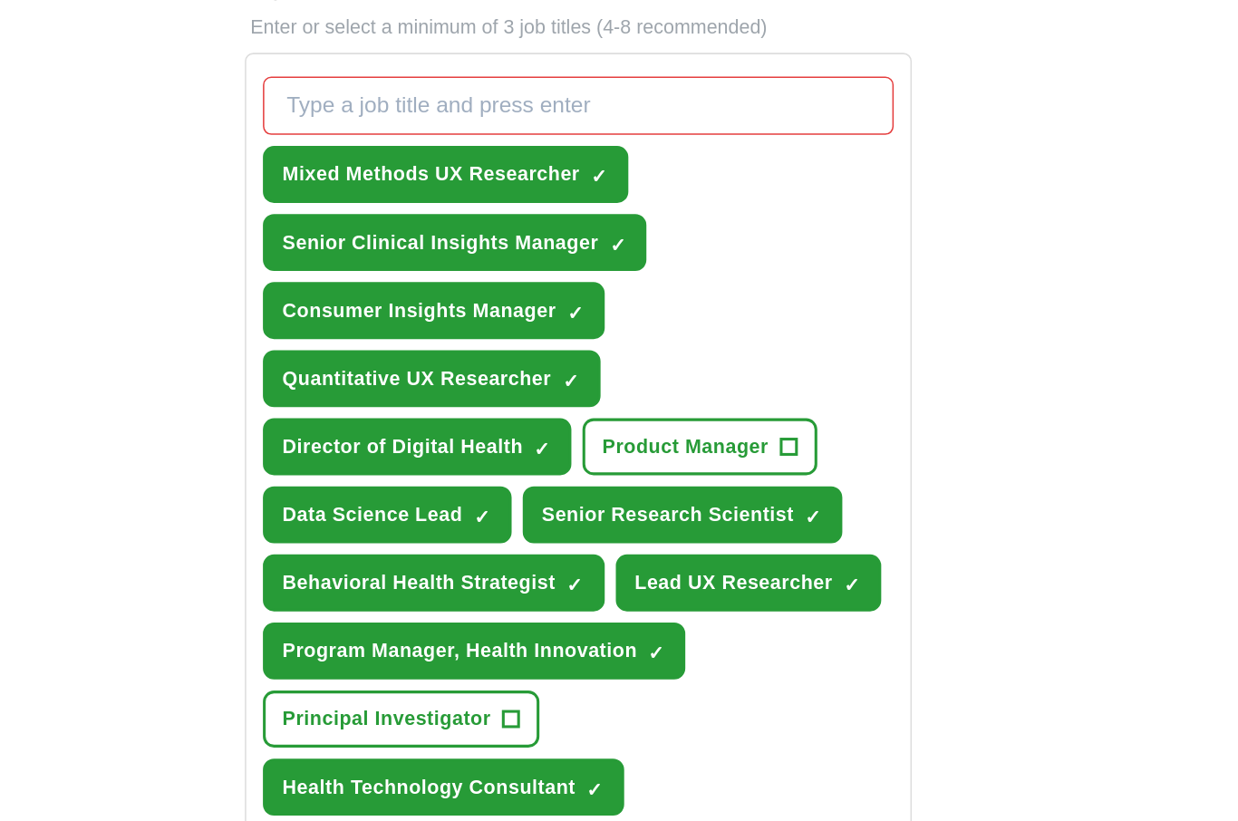
click at [551, 331] on span "✓" at bounding box center [556, 337] width 11 height 15
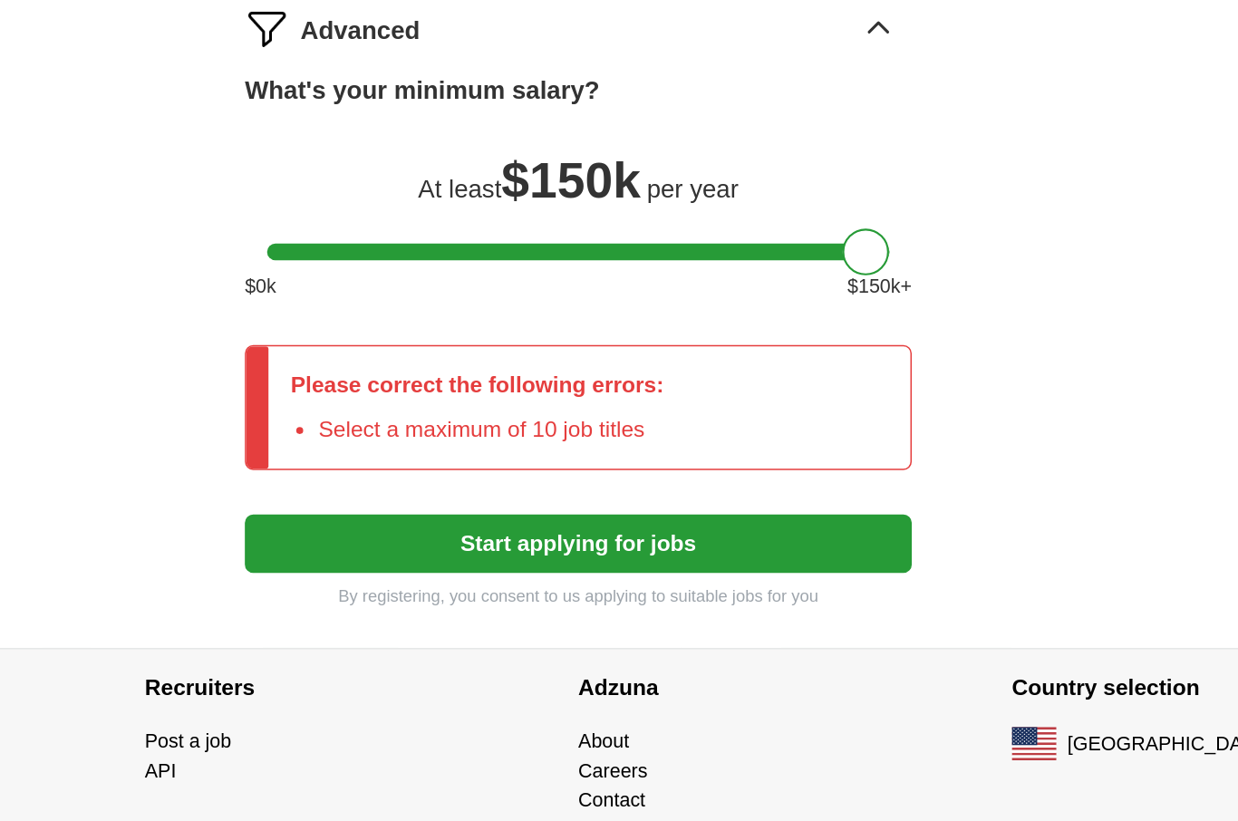
scroll to position [1319, 0]
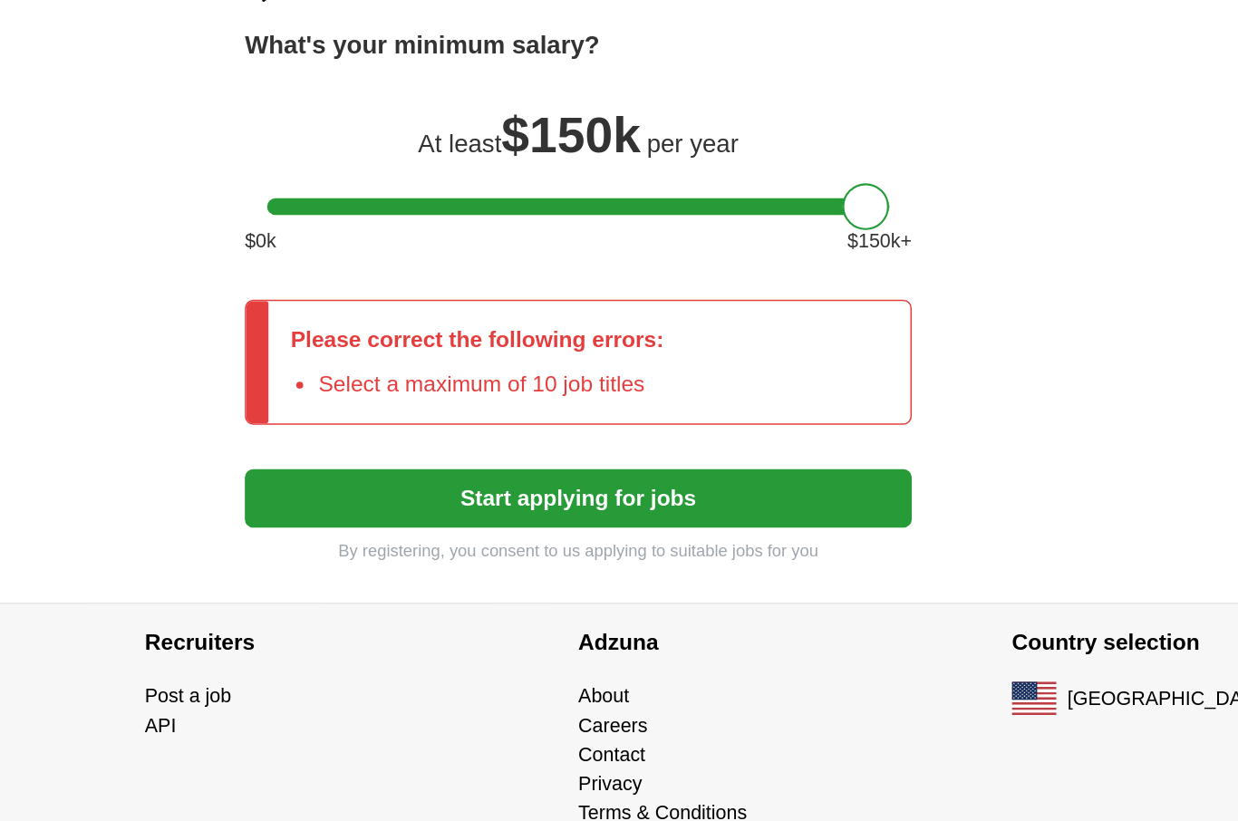
click at [546, 551] on button "Start applying for jobs" at bounding box center [619, 570] width 435 height 38
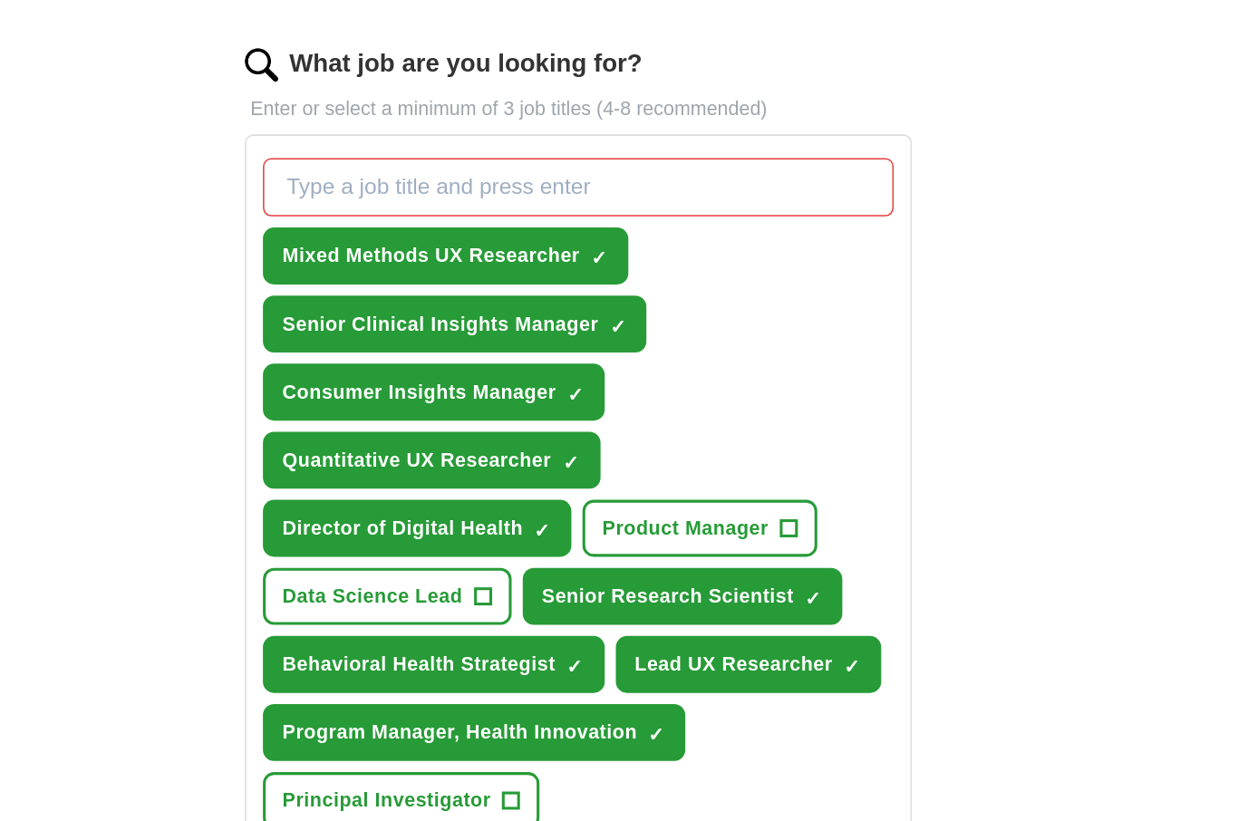
scroll to position [579, 0]
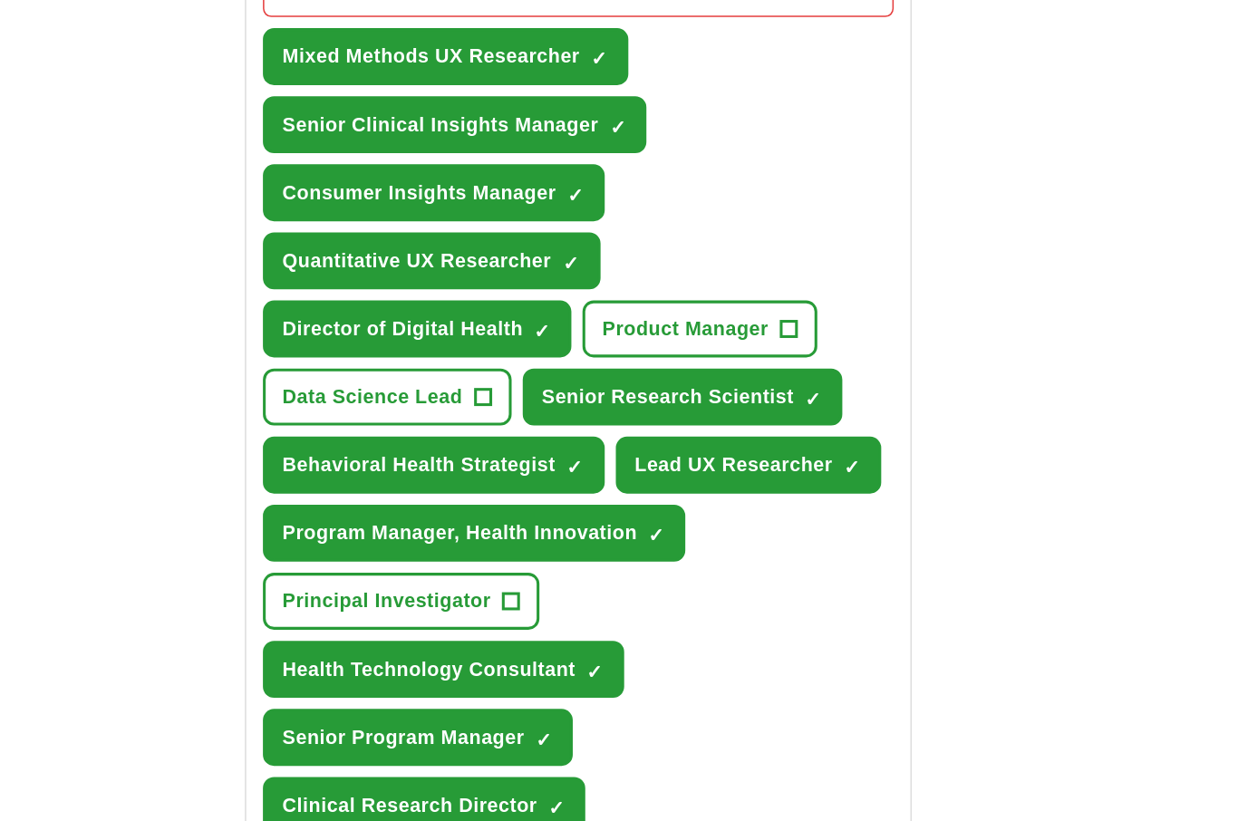
click at [792, 428] on span "✓" at bounding box center [797, 435] width 11 height 15
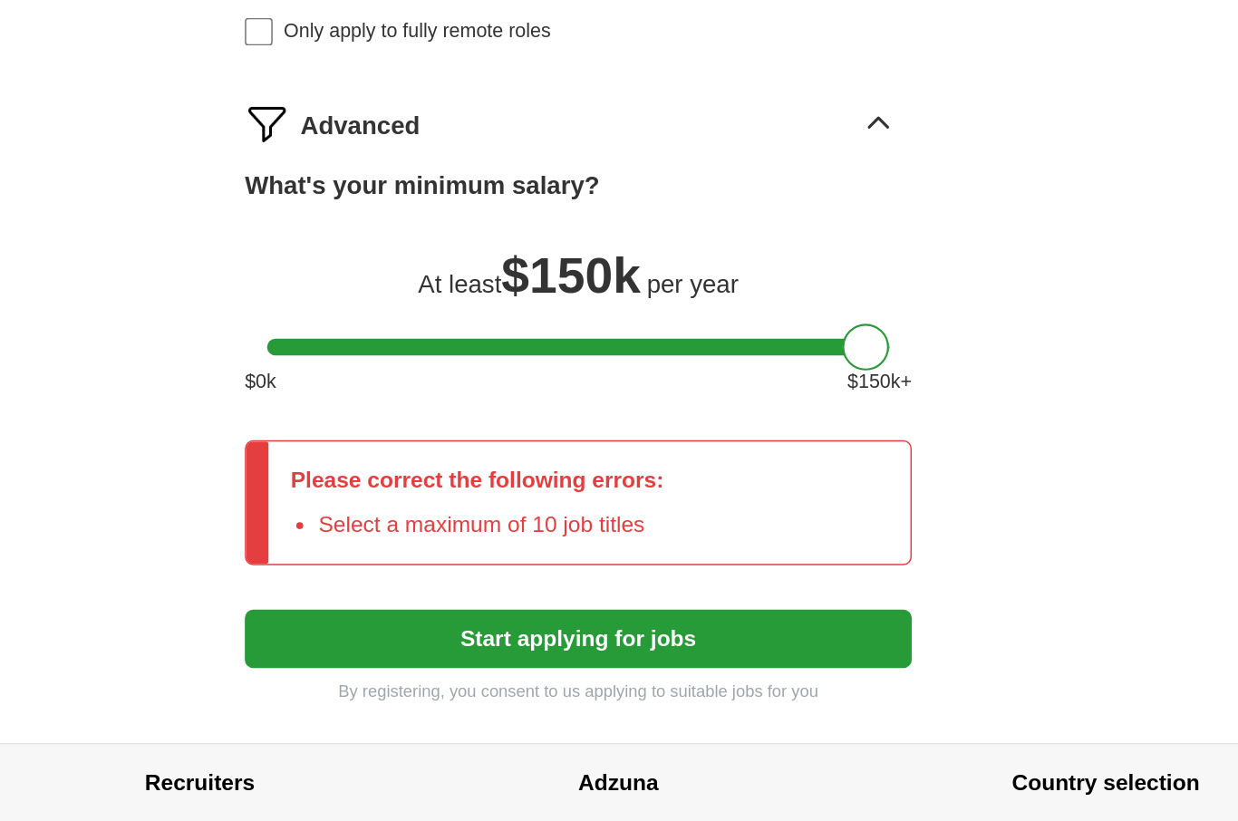
scroll to position [1319, 0]
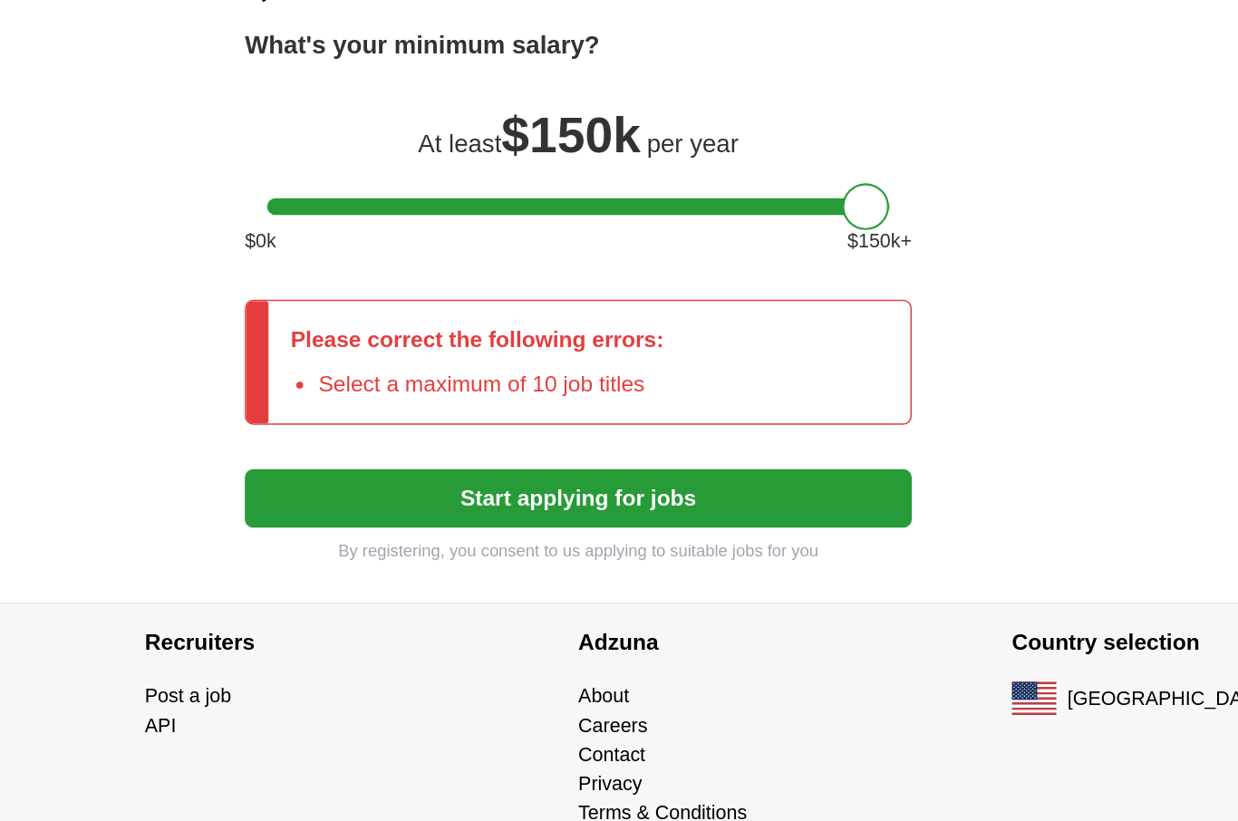
click at [537, 551] on button "Start applying for jobs" at bounding box center [619, 570] width 435 height 38
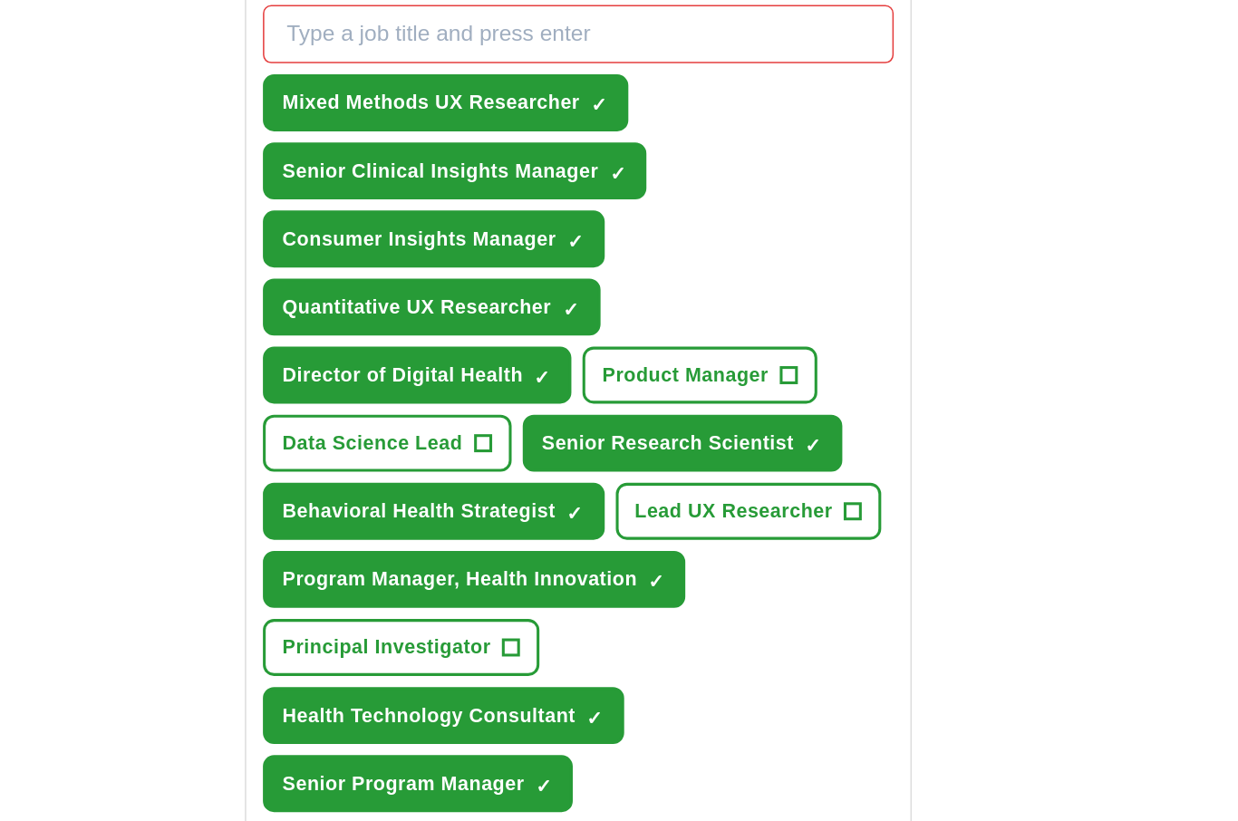
scroll to position [679, 0]
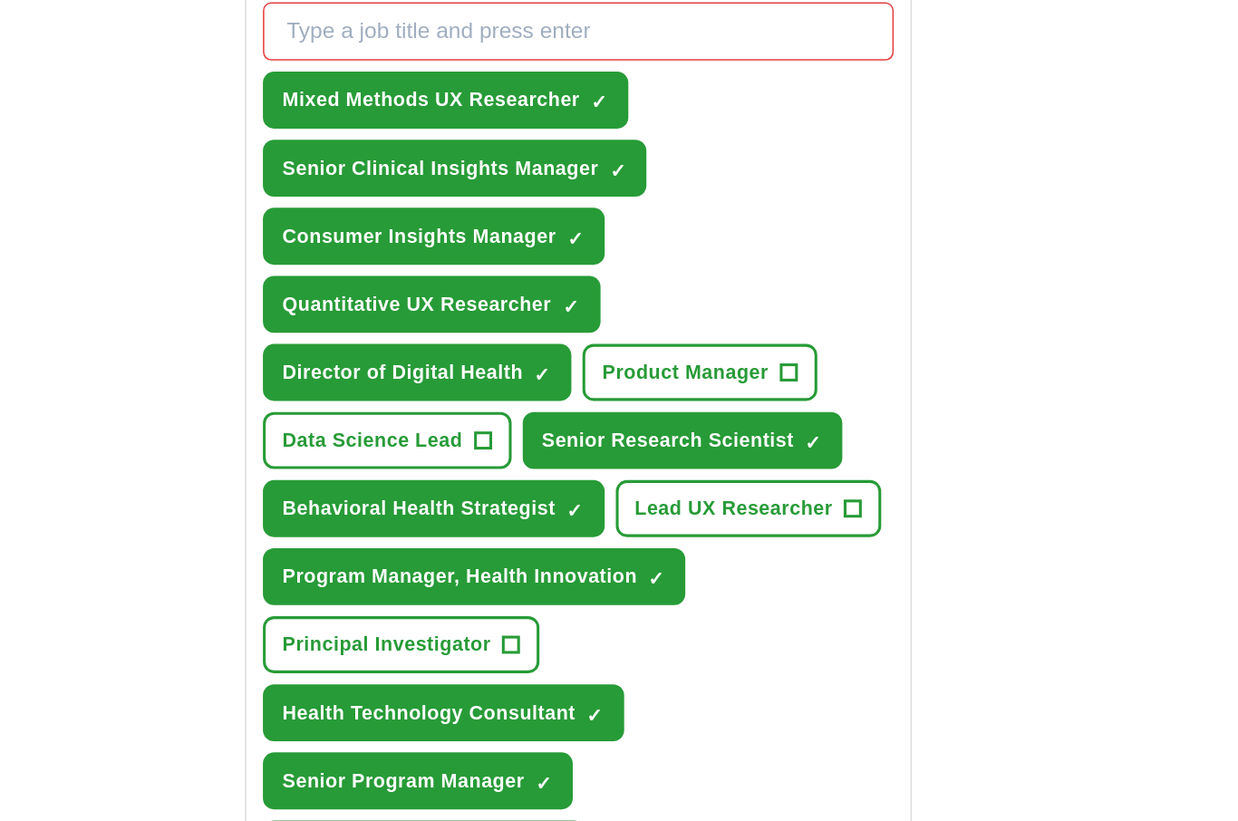
click at [793, 327] on span "+" at bounding box center [798, 334] width 11 height 15
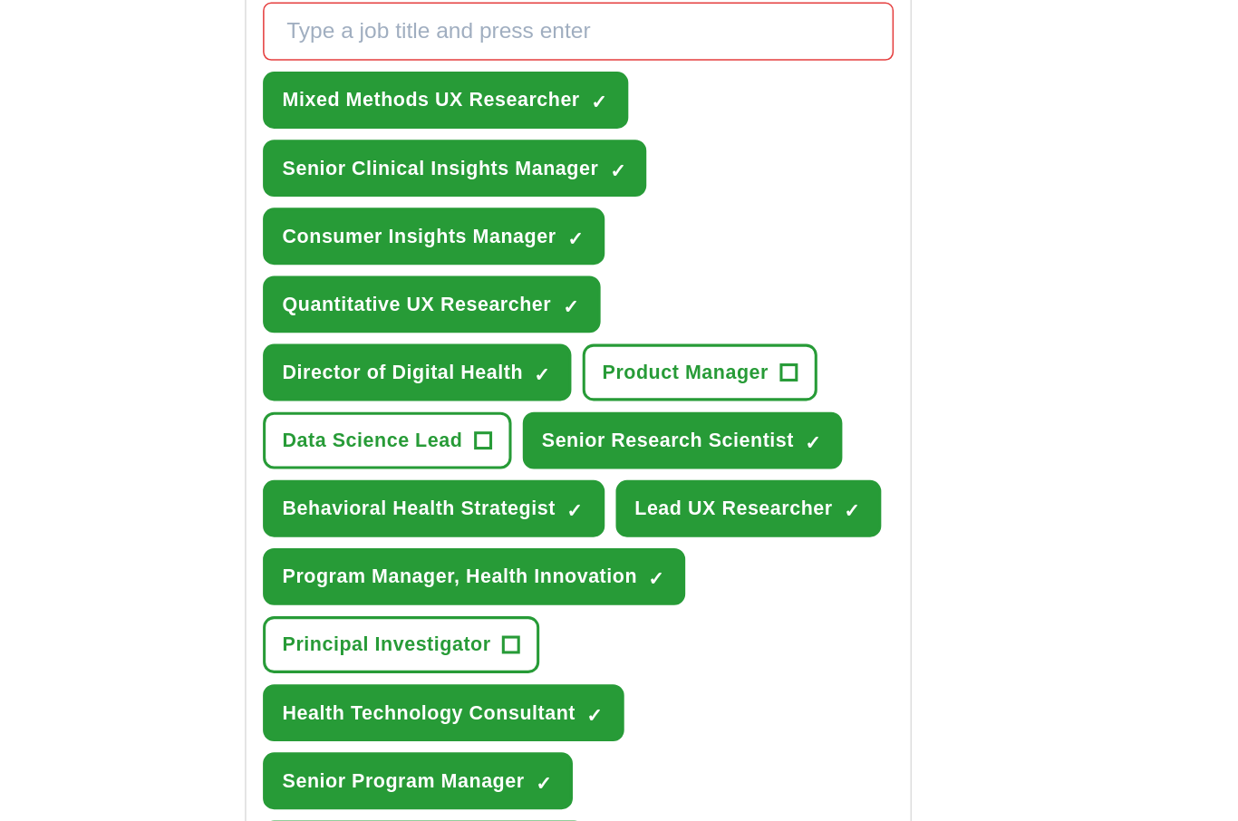
click at [413, 58] on button "Mixed Methods UX Researcher ✓ ×" at bounding box center [532, 67] width 238 height 37
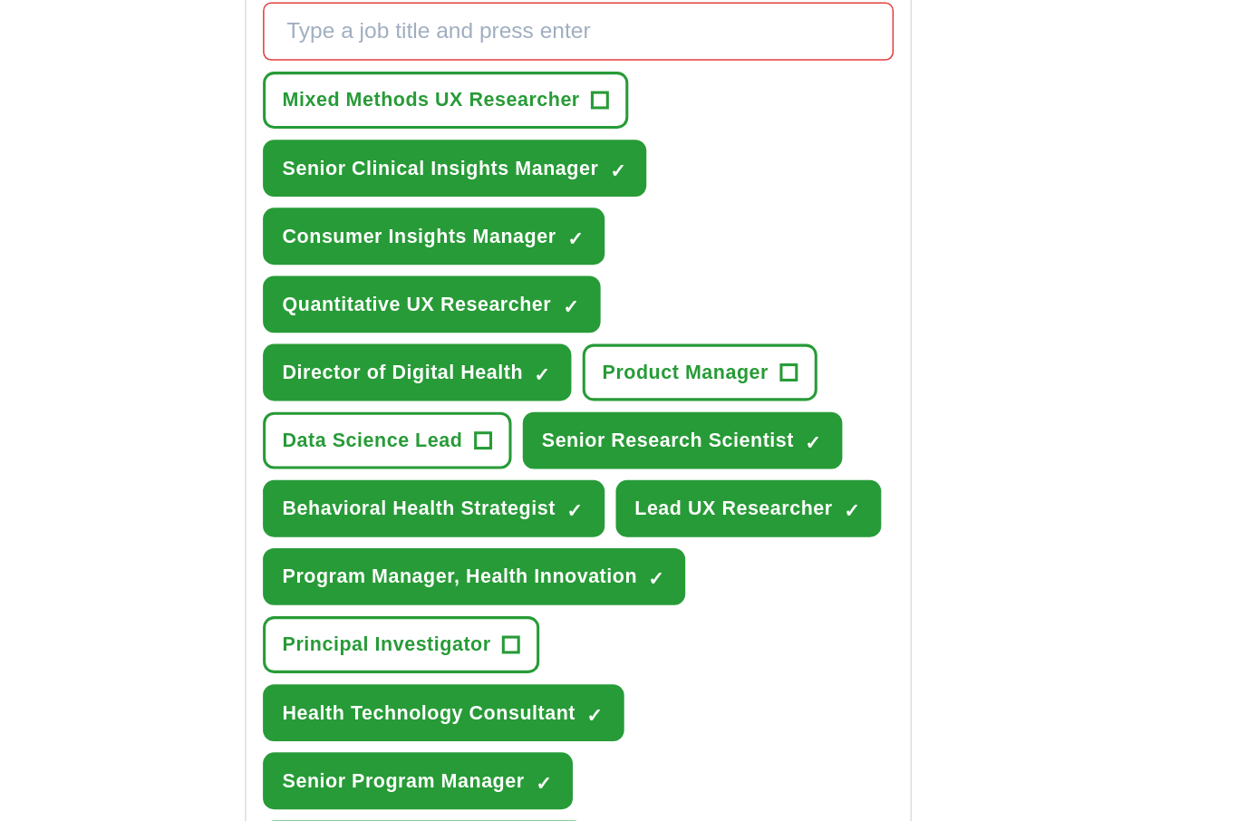
click at [413, 204] on button "Quantitative UX Researcher ✓ ×" at bounding box center [523, 200] width 220 height 37
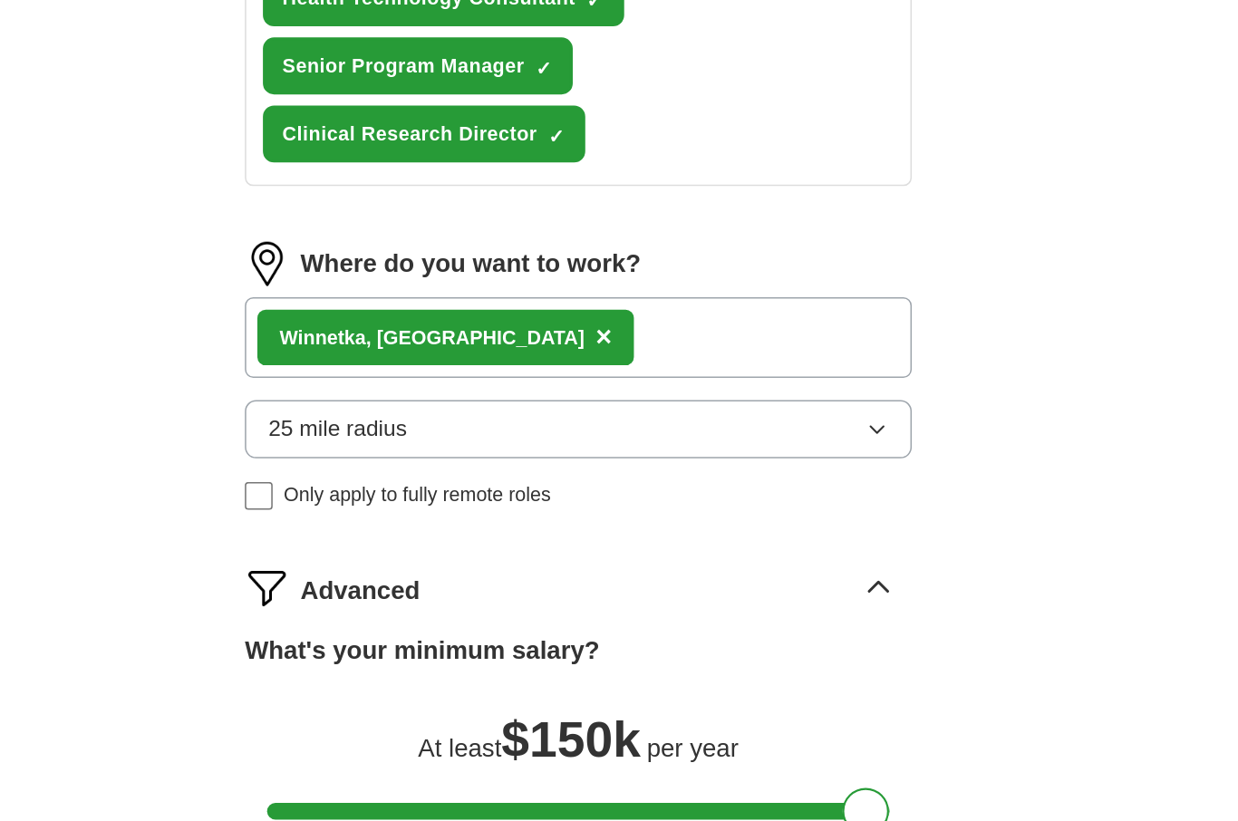
scroll to position [1093, 0]
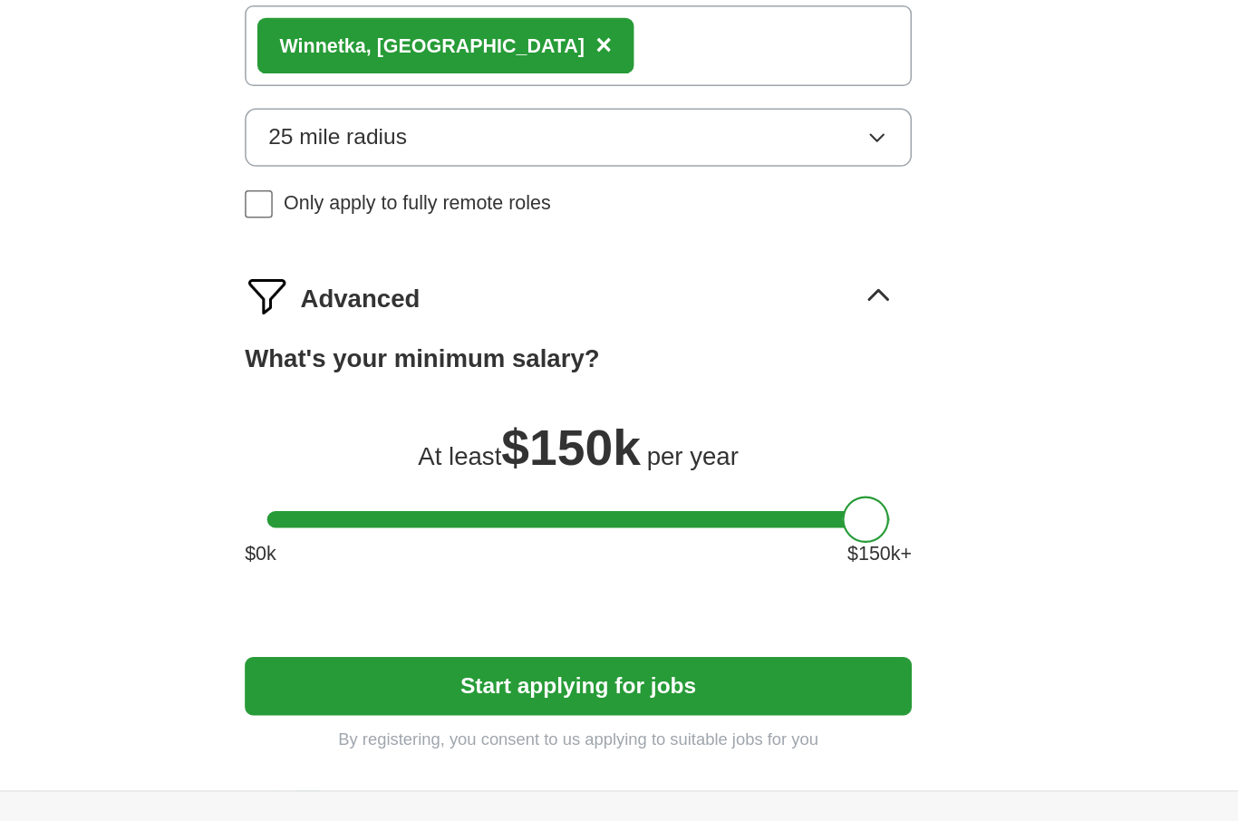
click at [495, 674] on button "Start applying for jobs" at bounding box center [619, 693] width 435 height 38
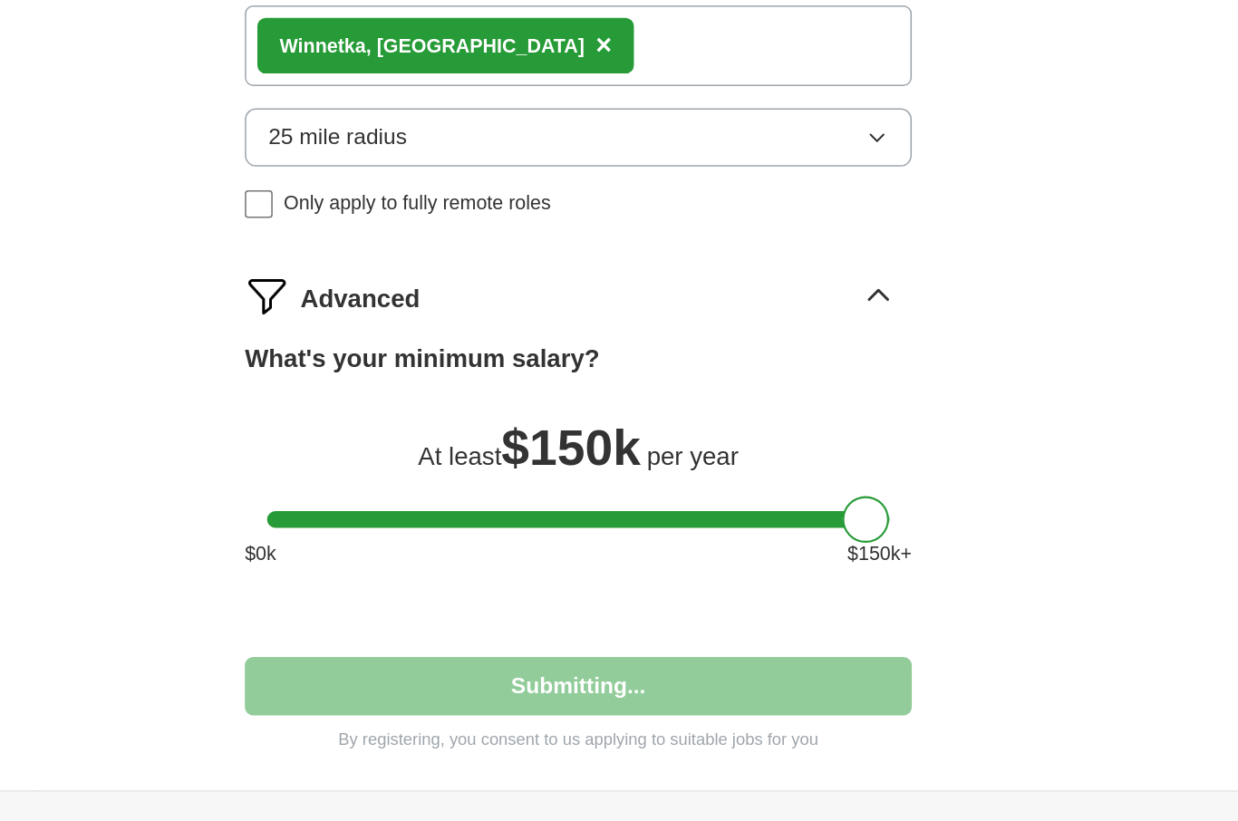
select select "**"
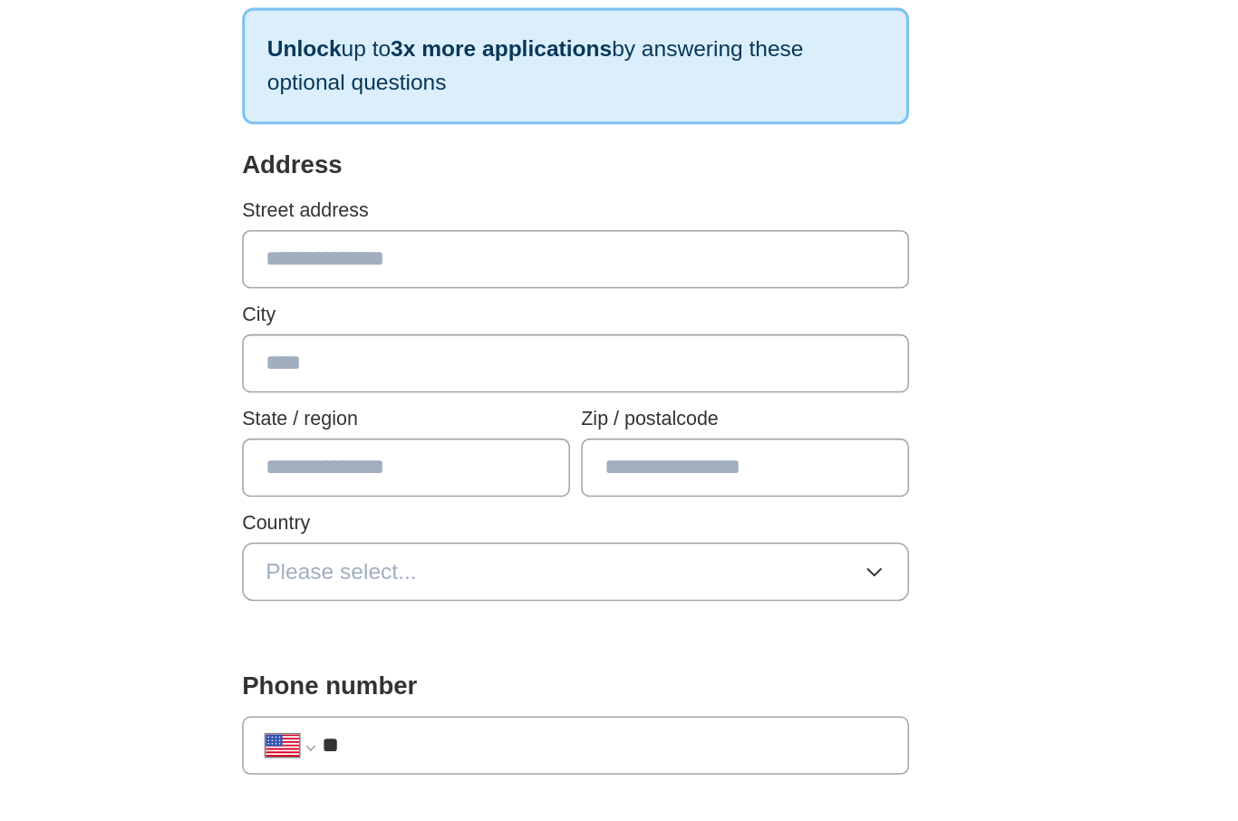
scroll to position [55, 0]
click at [495, 393] on input "text" at bounding box center [619, 412] width 435 height 38
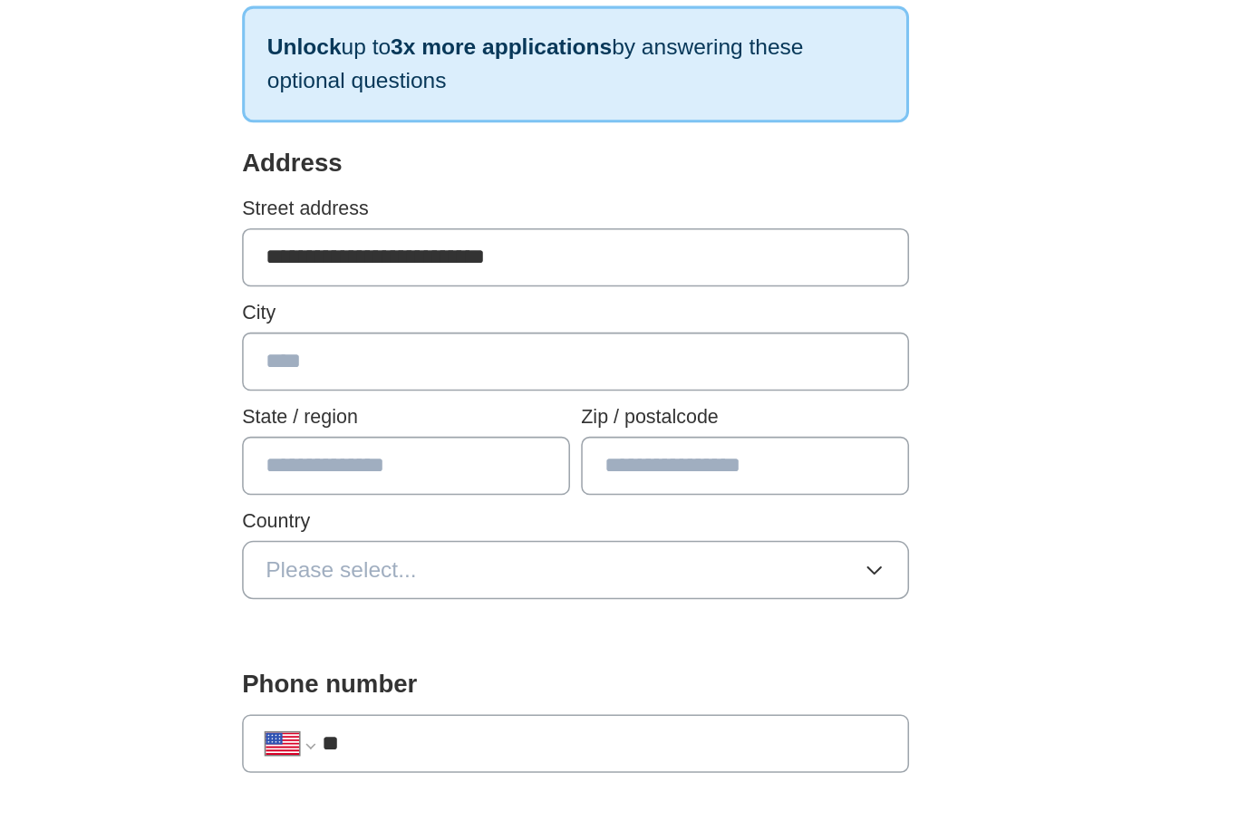
type input "**********"
type input "**"
type input "*****"
click at [499, 597] on button "Please select..." at bounding box center [619, 616] width 435 height 38
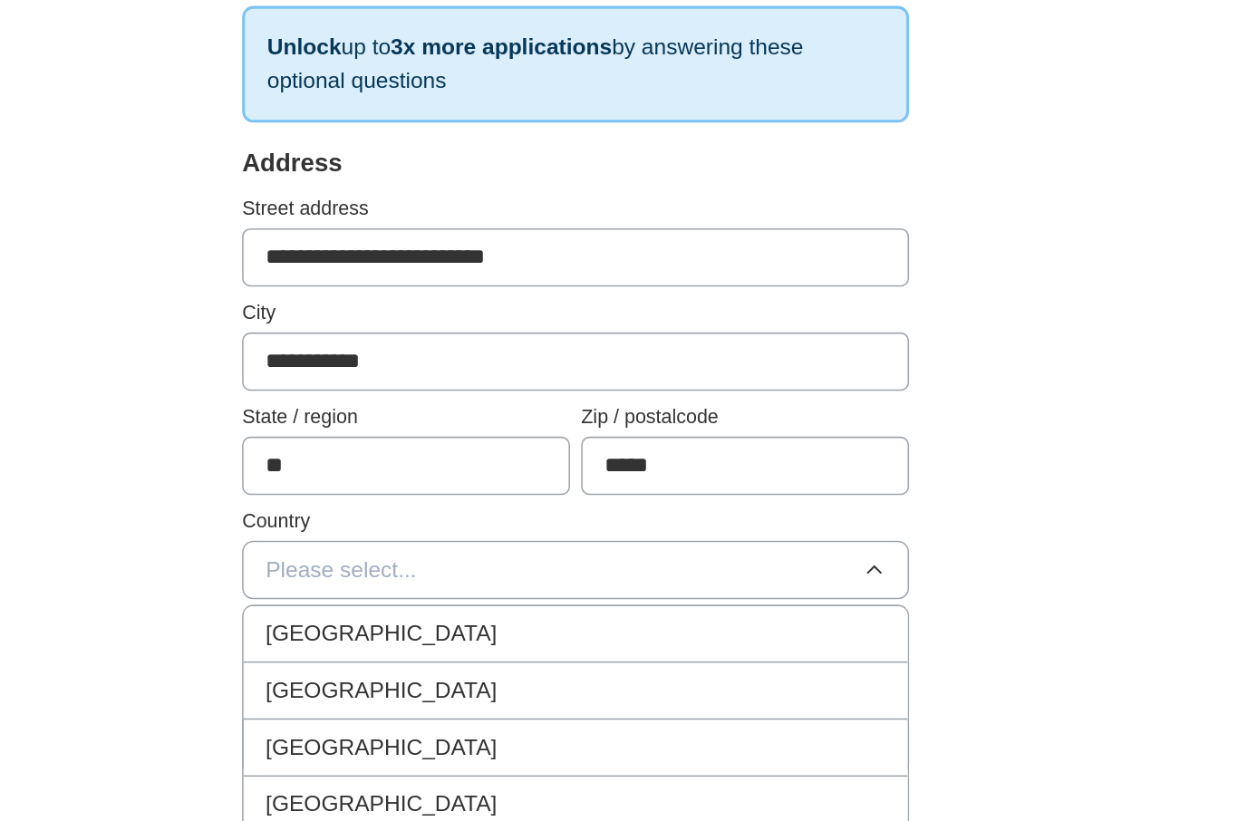
click at [417, 684] on div "[GEOGRAPHIC_DATA]" at bounding box center [619, 695] width 404 height 22
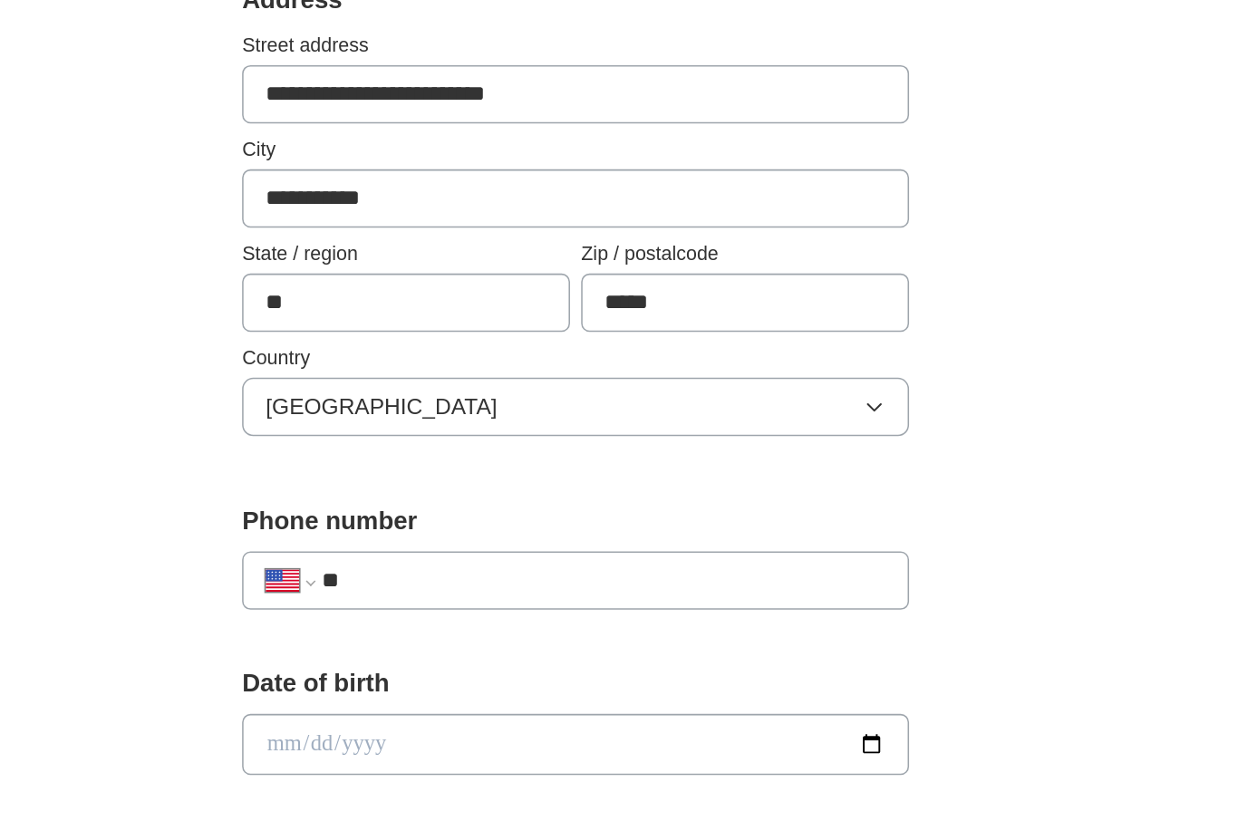
click at [490, 613] on input "**" at bounding box center [637, 624] width 368 height 22
type input "**********"
click at [455, 710] on input "date" at bounding box center [619, 730] width 435 height 40
type input "**********"
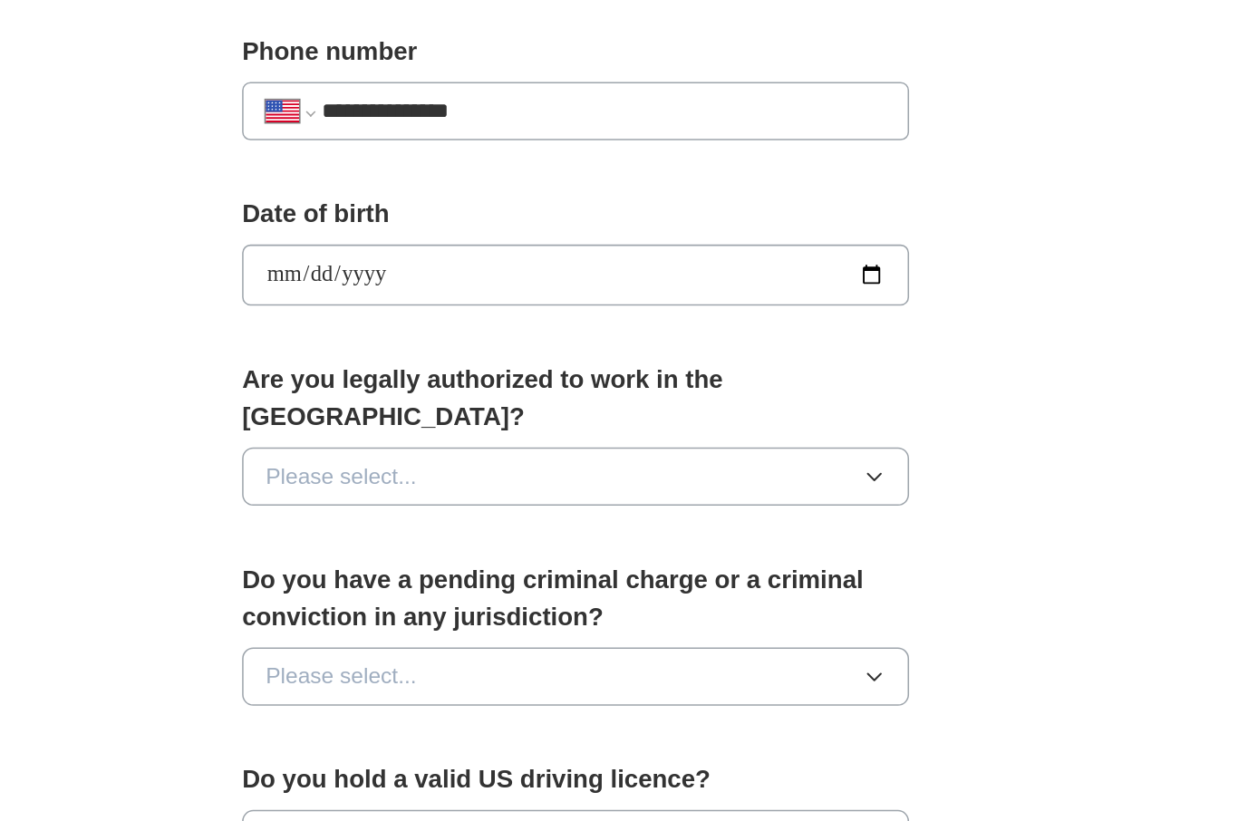
scroll to position [469, 0]
click at [546, 536] on button "Please select..." at bounding box center [619, 555] width 435 height 38
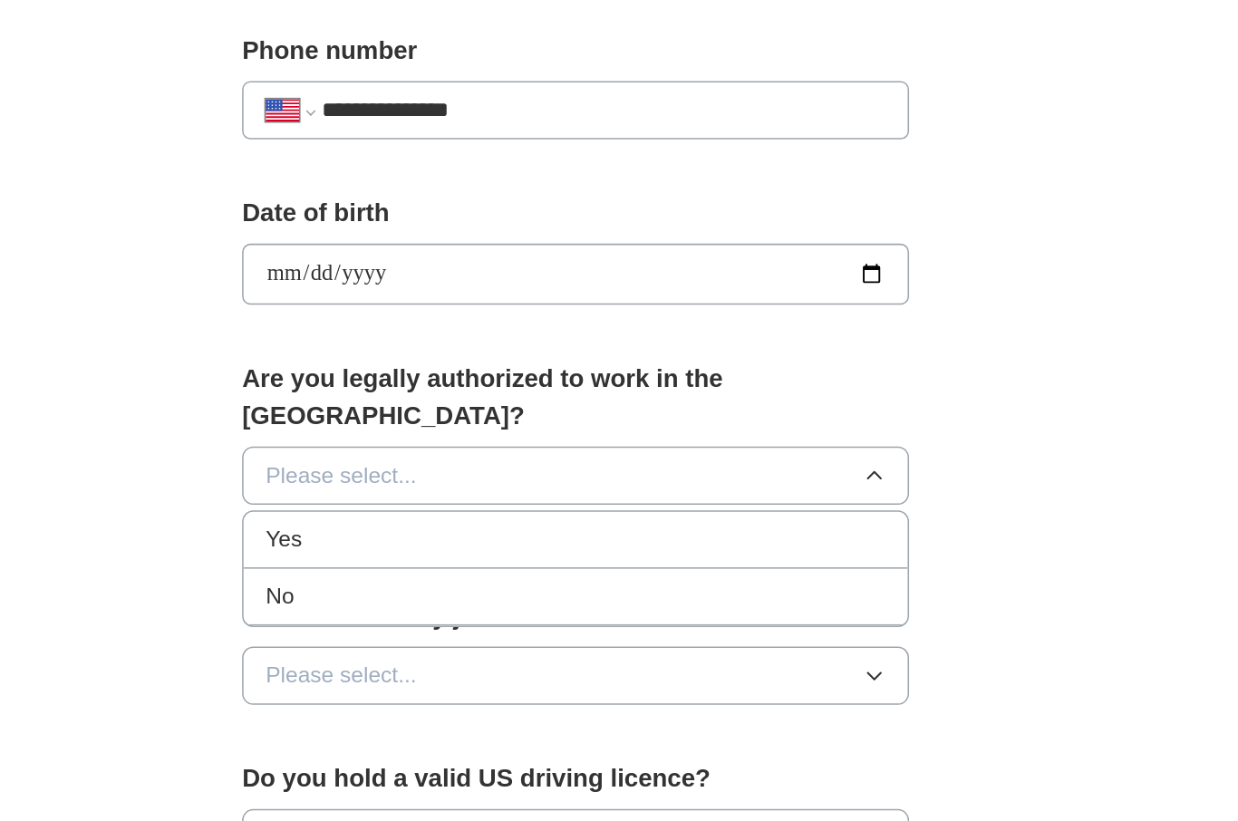
click at [417, 586] on div "Yes" at bounding box center [619, 597] width 404 height 22
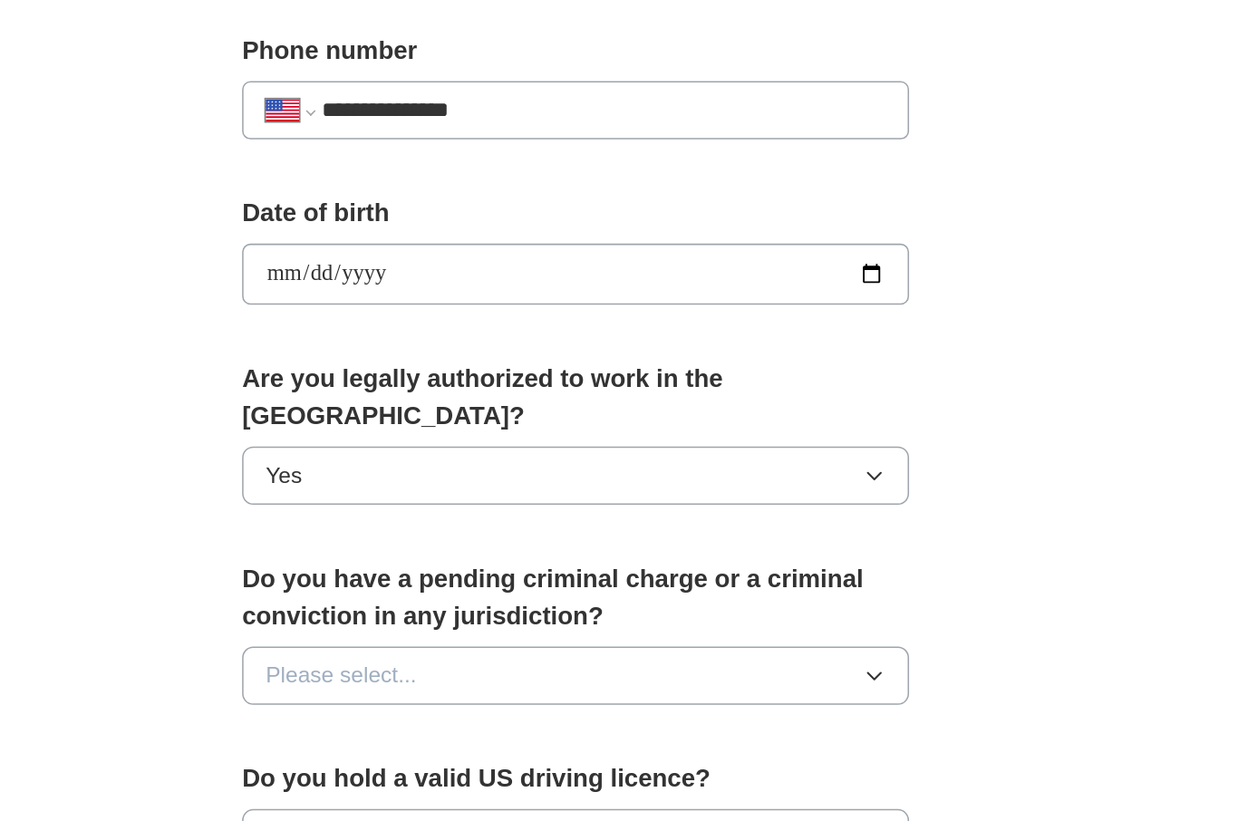
click at [481, 666] on button "Please select..." at bounding box center [619, 685] width 435 height 38
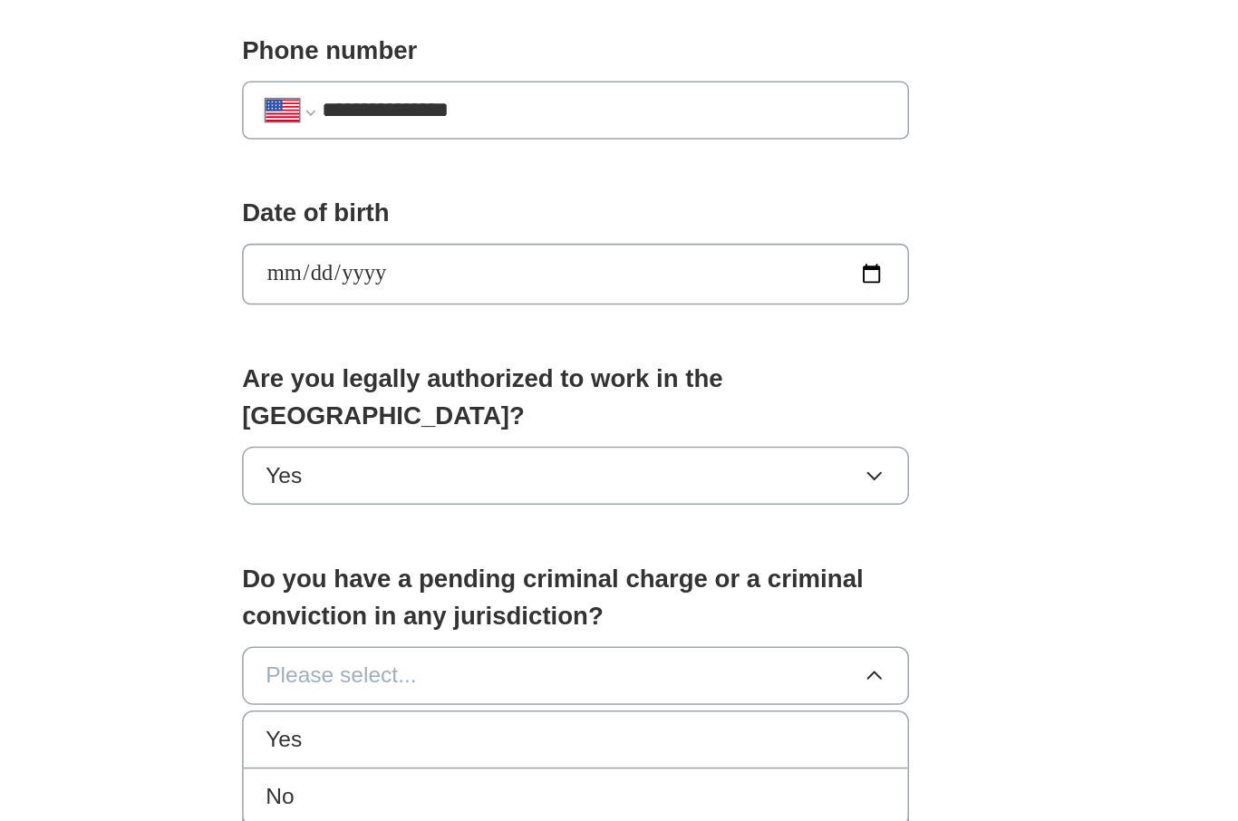
click at [417, 753] on div "No" at bounding box center [619, 764] width 404 height 22
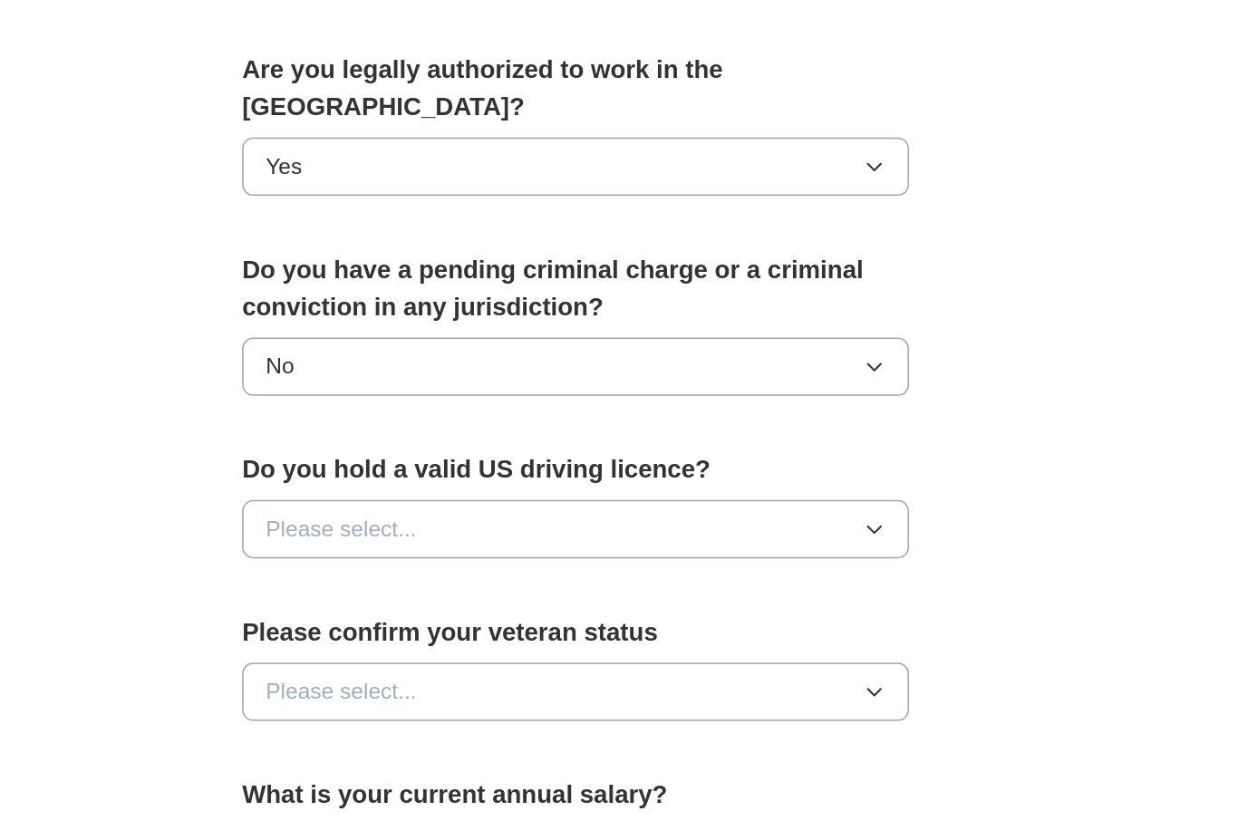
click at [541, 571] on button "Please select..." at bounding box center [619, 590] width 435 height 38
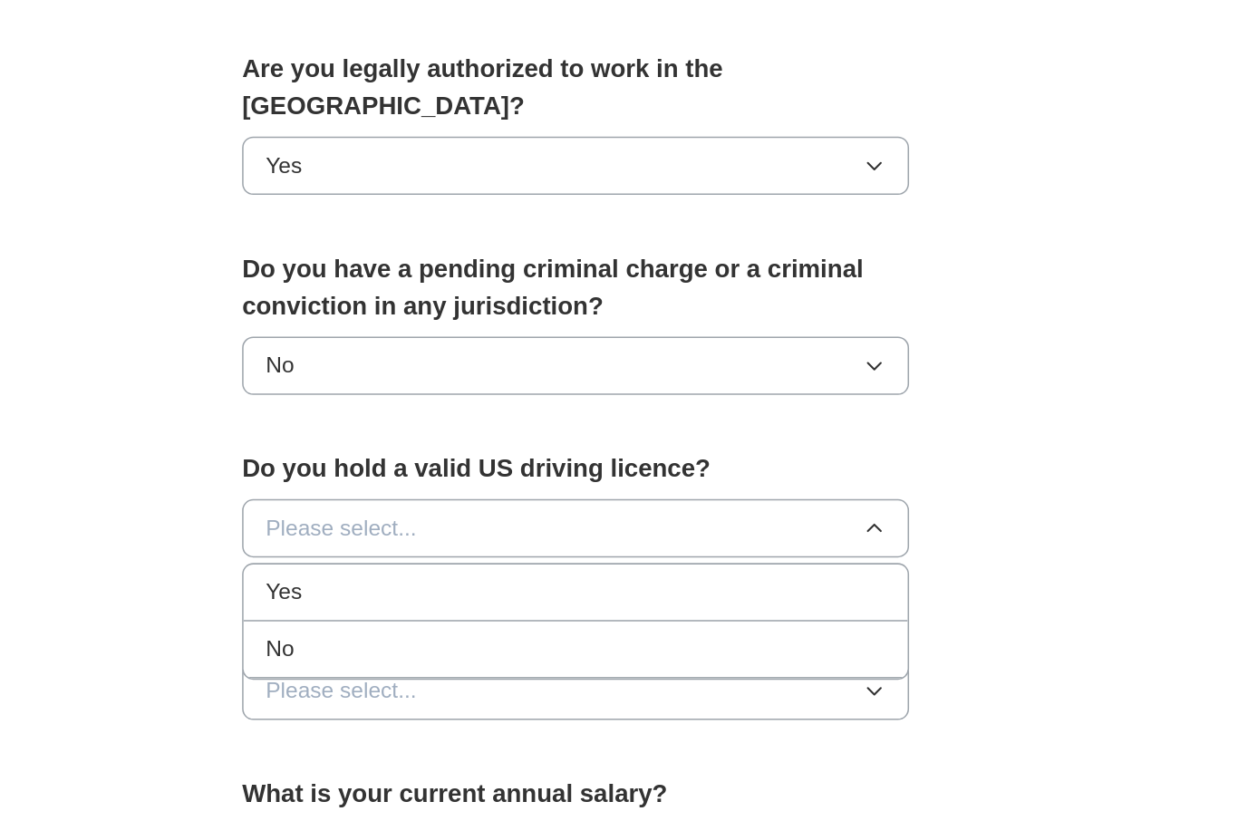
click at [417, 620] on div "Yes" at bounding box center [619, 631] width 404 height 22
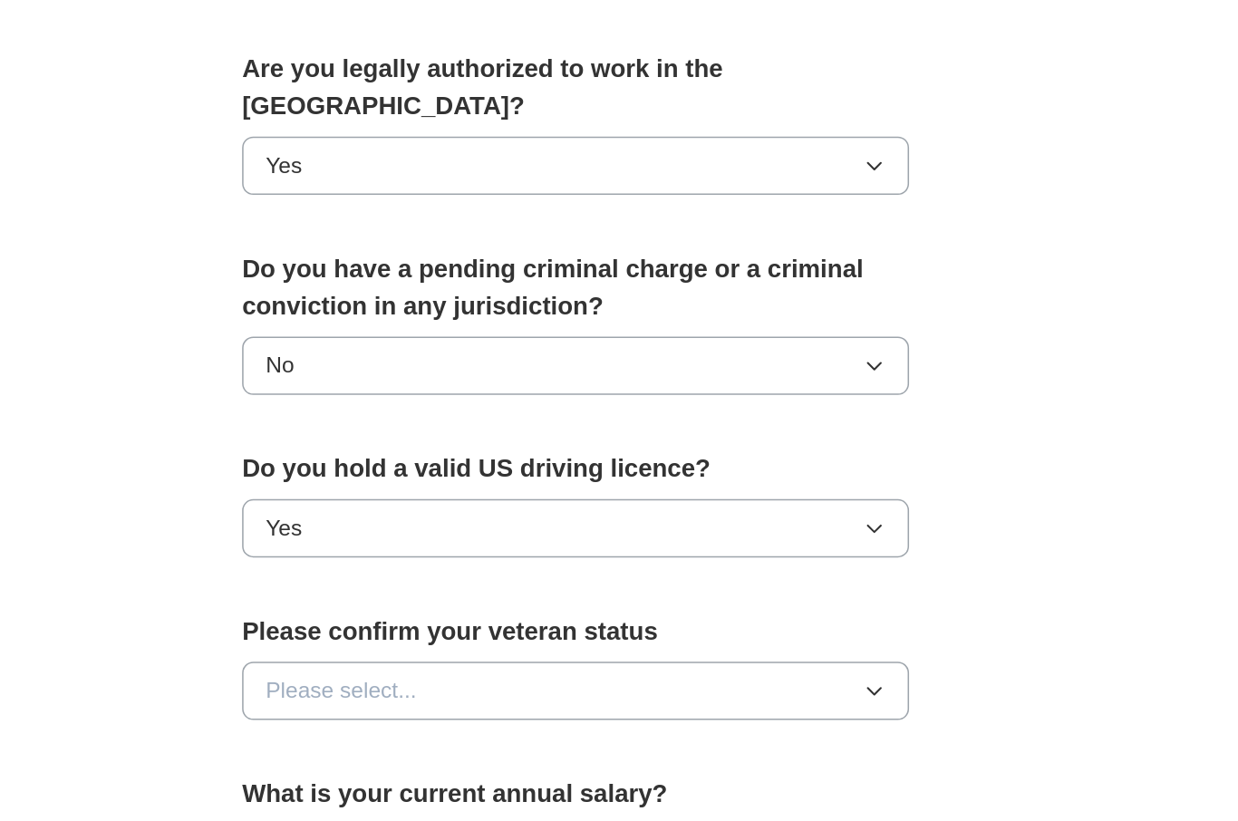
click at [530, 676] on button "Please select..." at bounding box center [619, 695] width 435 height 38
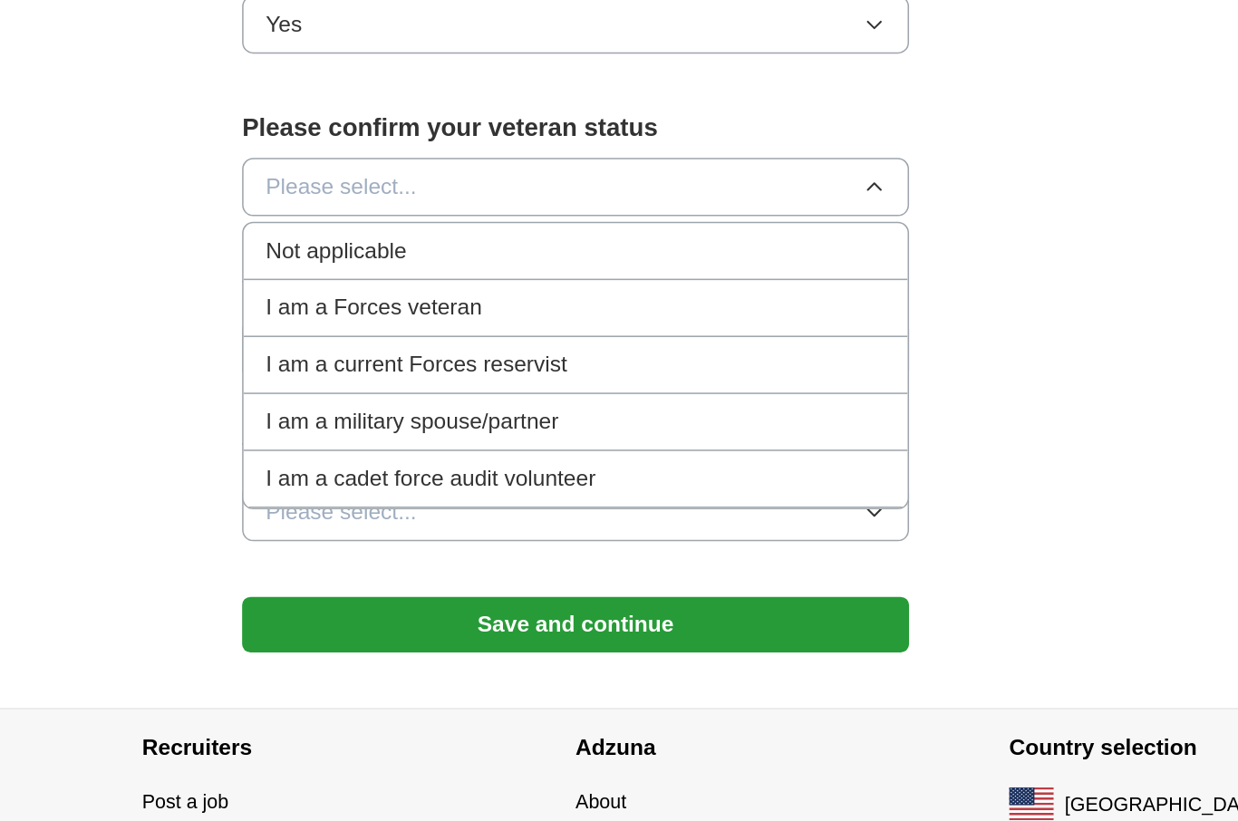
scroll to position [1000, 0]
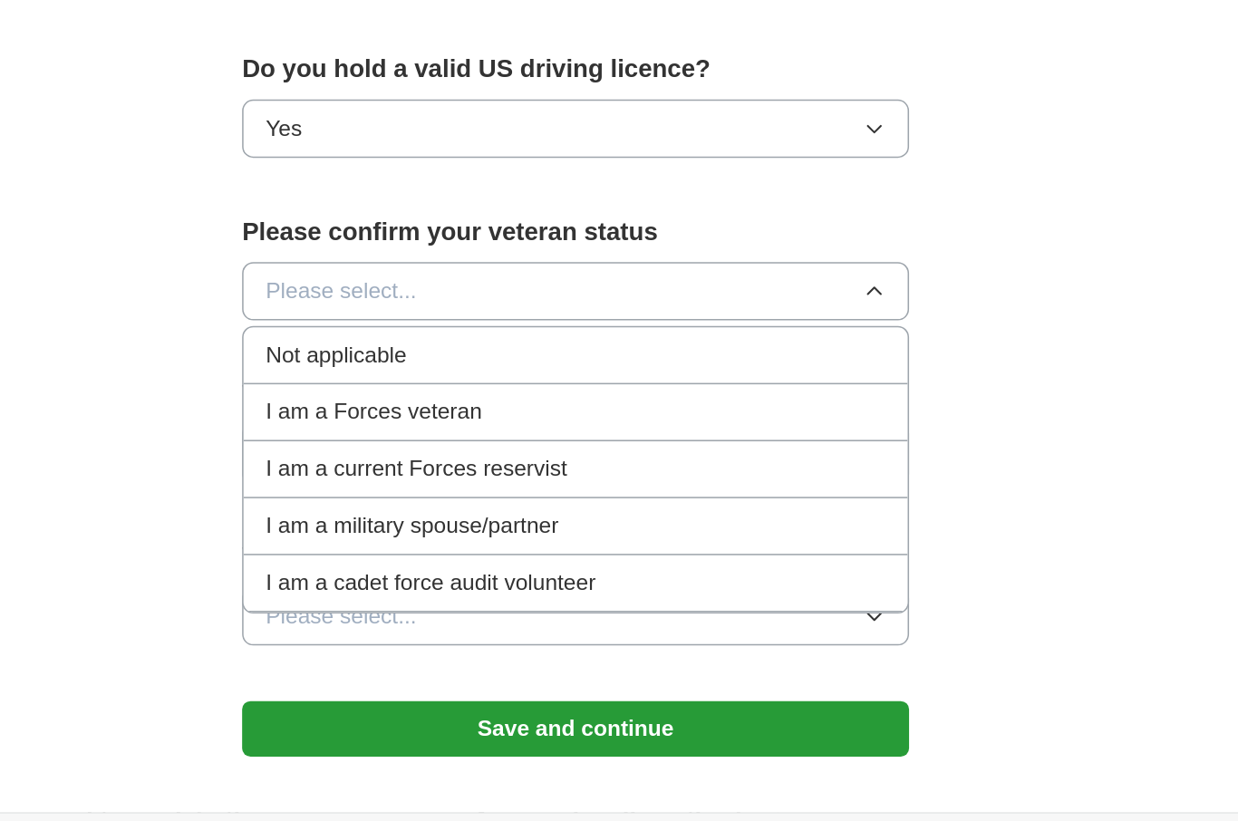
click at [417, 397] on div "Not applicable" at bounding box center [619, 408] width 404 height 22
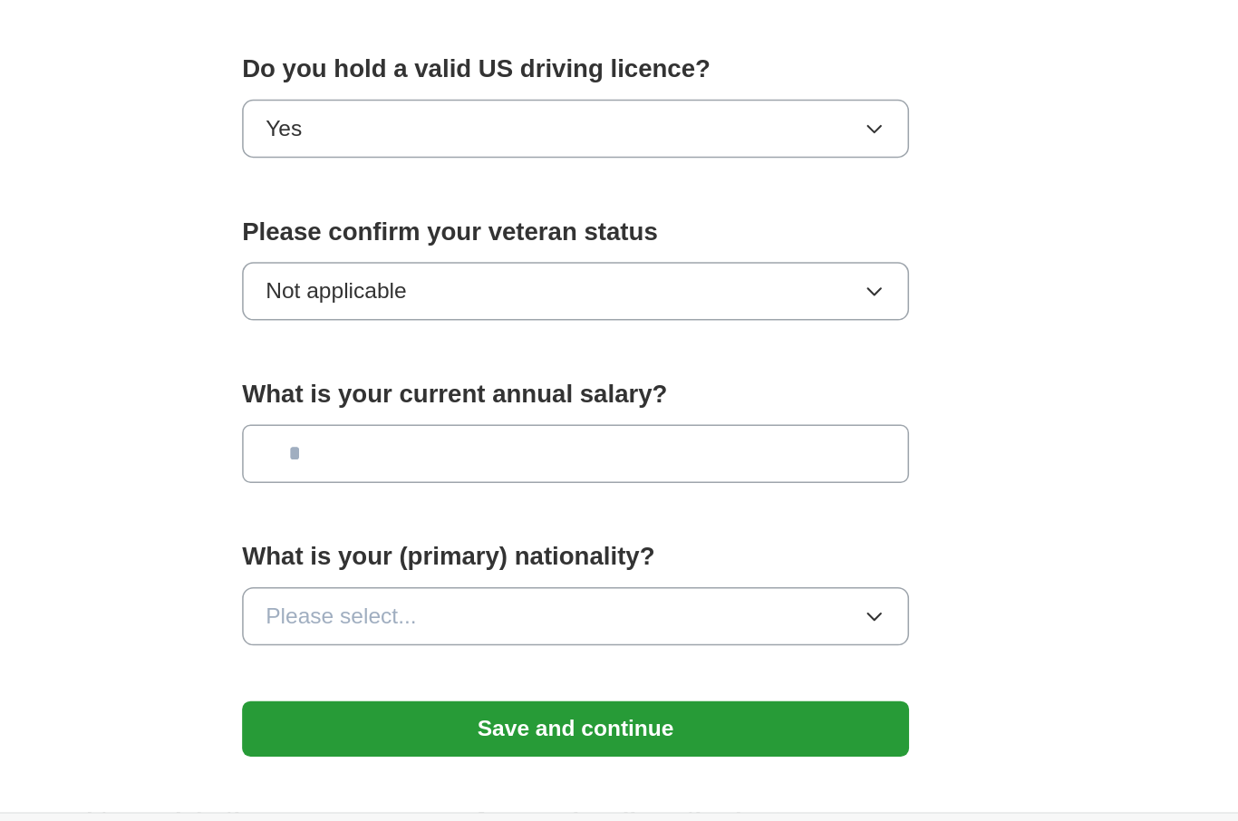
click at [498, 453] on input "text" at bounding box center [619, 472] width 435 height 38
type input "********"
click at [534, 559] on button "Please select..." at bounding box center [619, 578] width 435 height 38
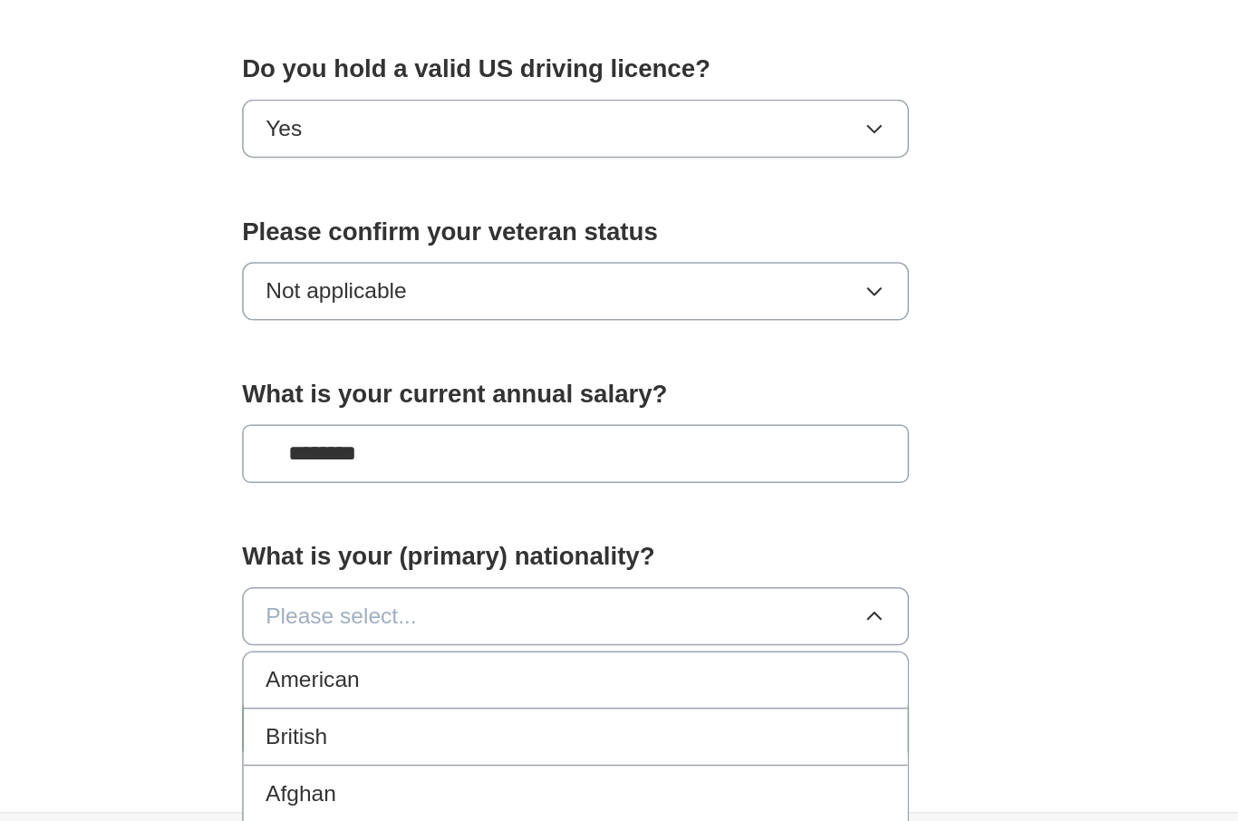
click at [417, 609] on div "American" at bounding box center [619, 620] width 404 height 22
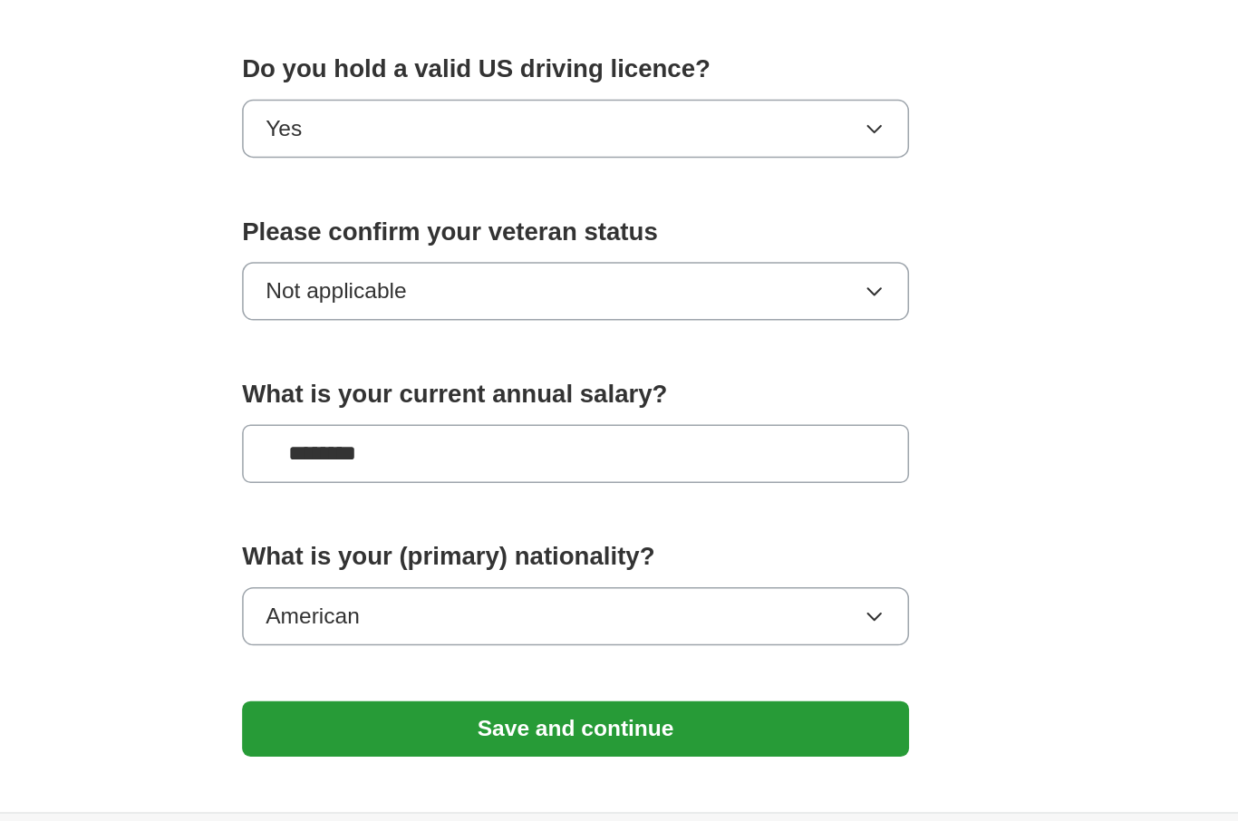
click at [483, 634] on button "Save and continue" at bounding box center [619, 652] width 435 height 36
